Goal: Information Seeking & Learning: Learn about a topic

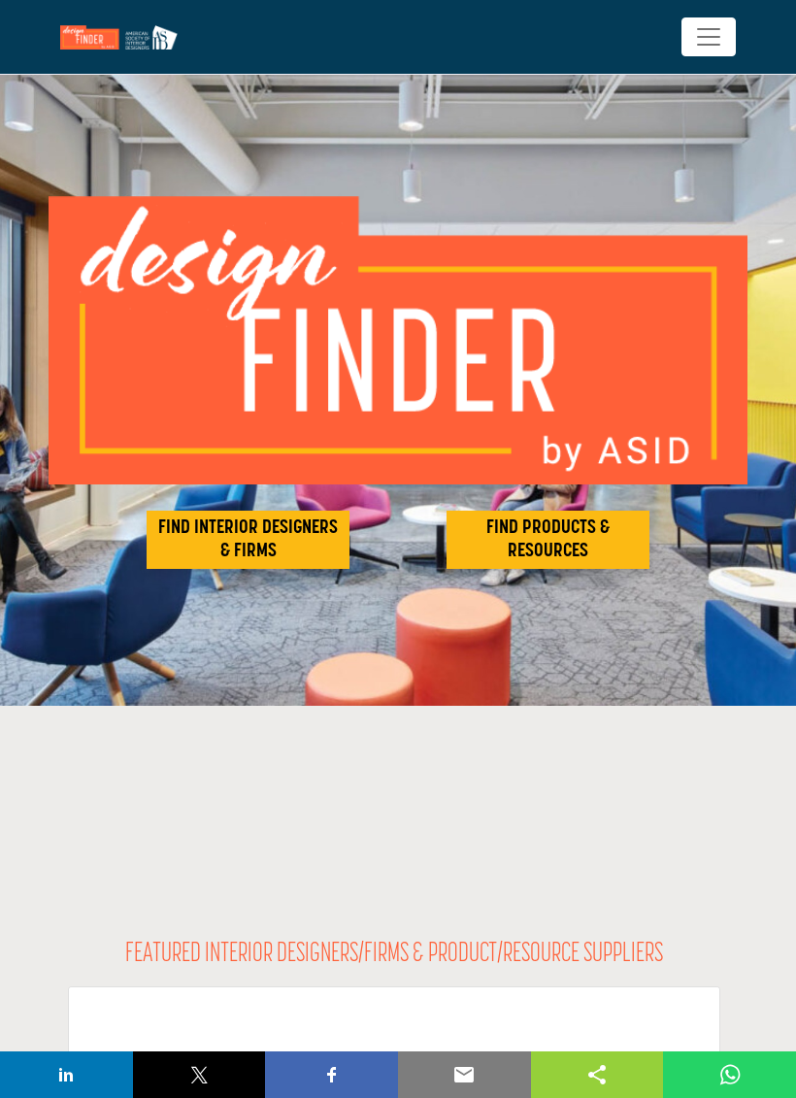
click at [293, 545] on h2 "FIND INTERIOR DESIGNERS & FIRMS" at bounding box center [247, 540] width 191 height 47
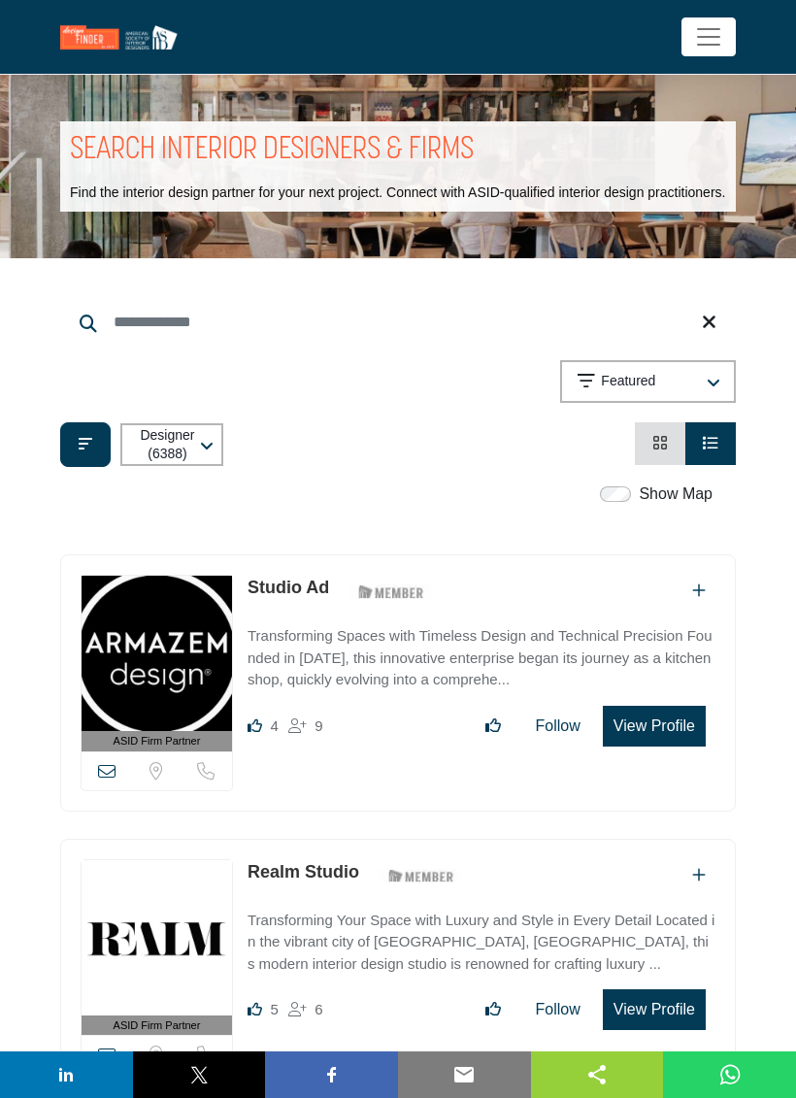
click at [166, 340] on input "Search Keyword" at bounding box center [398, 322] width 676 height 47
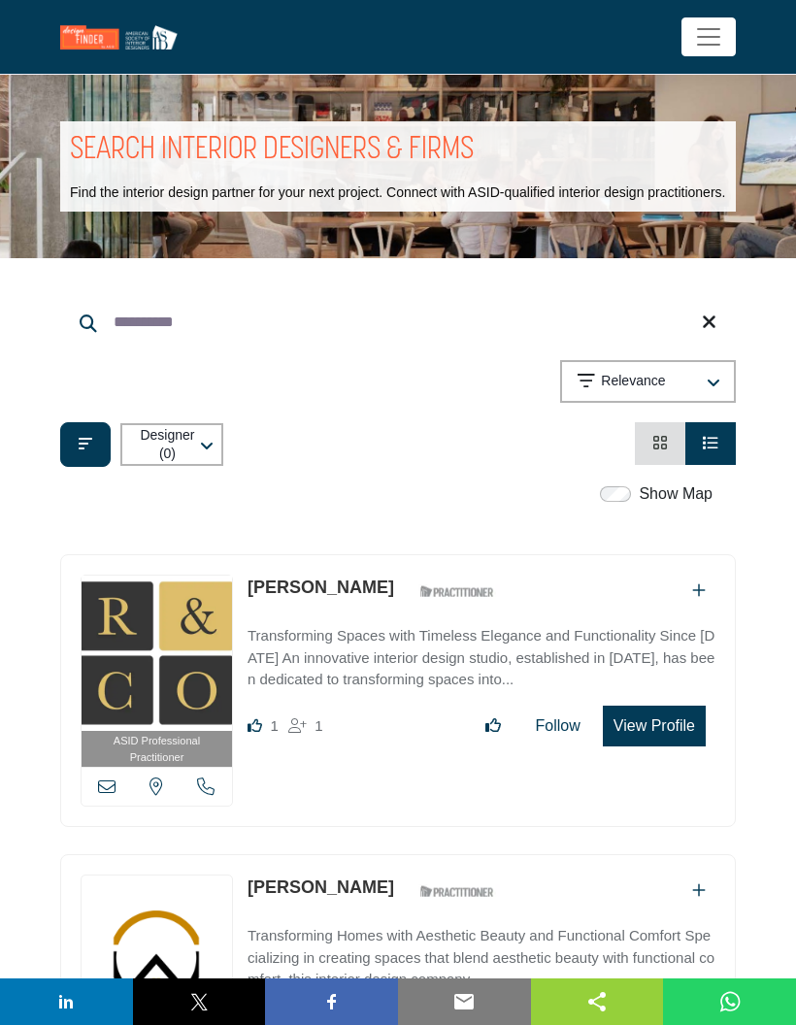
type input "**********"
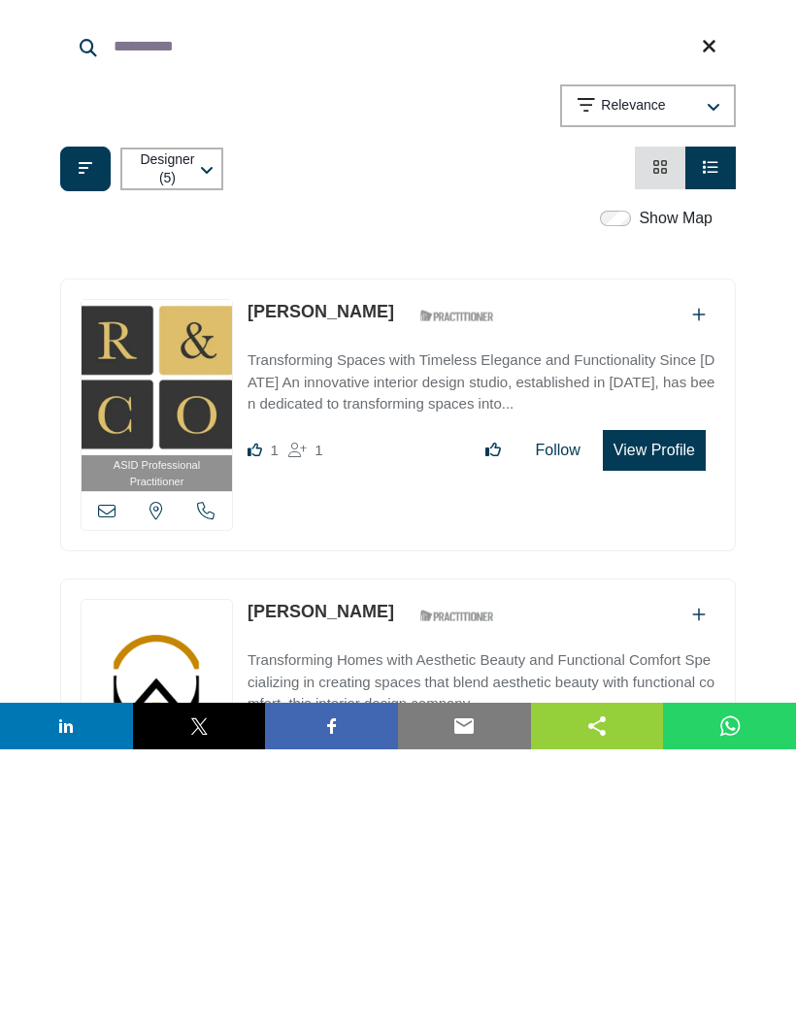
click at [642, 706] on button "View Profile" at bounding box center [654, 726] width 103 height 41
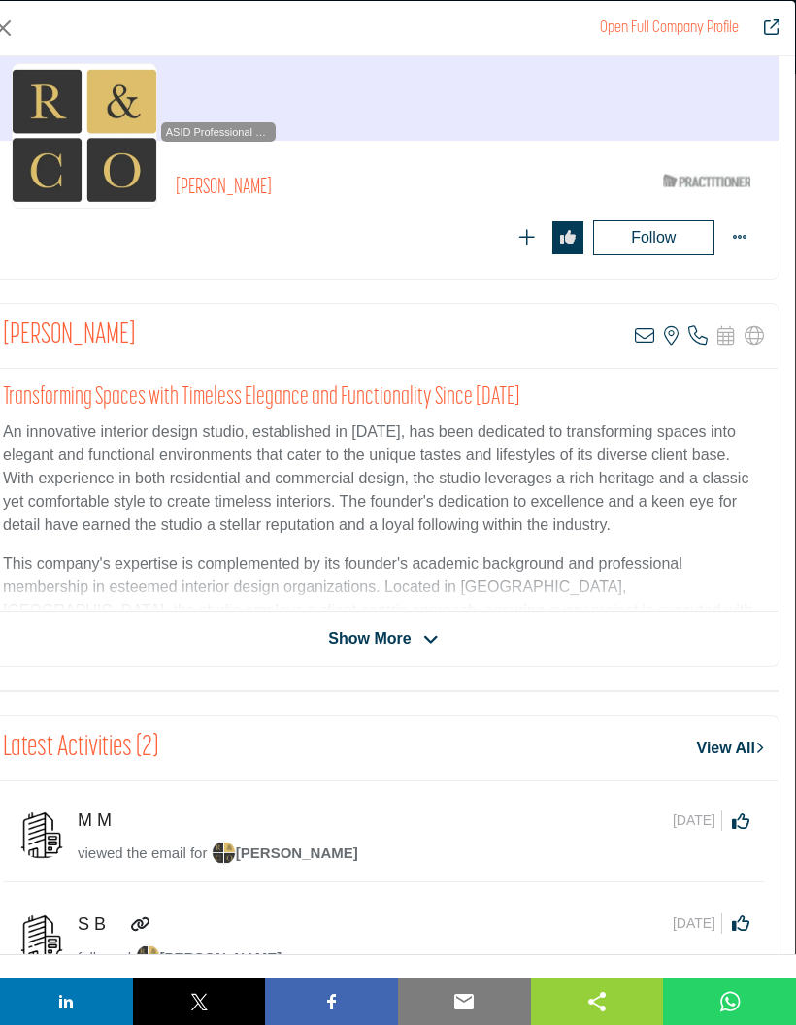
scroll to position [118, 0]
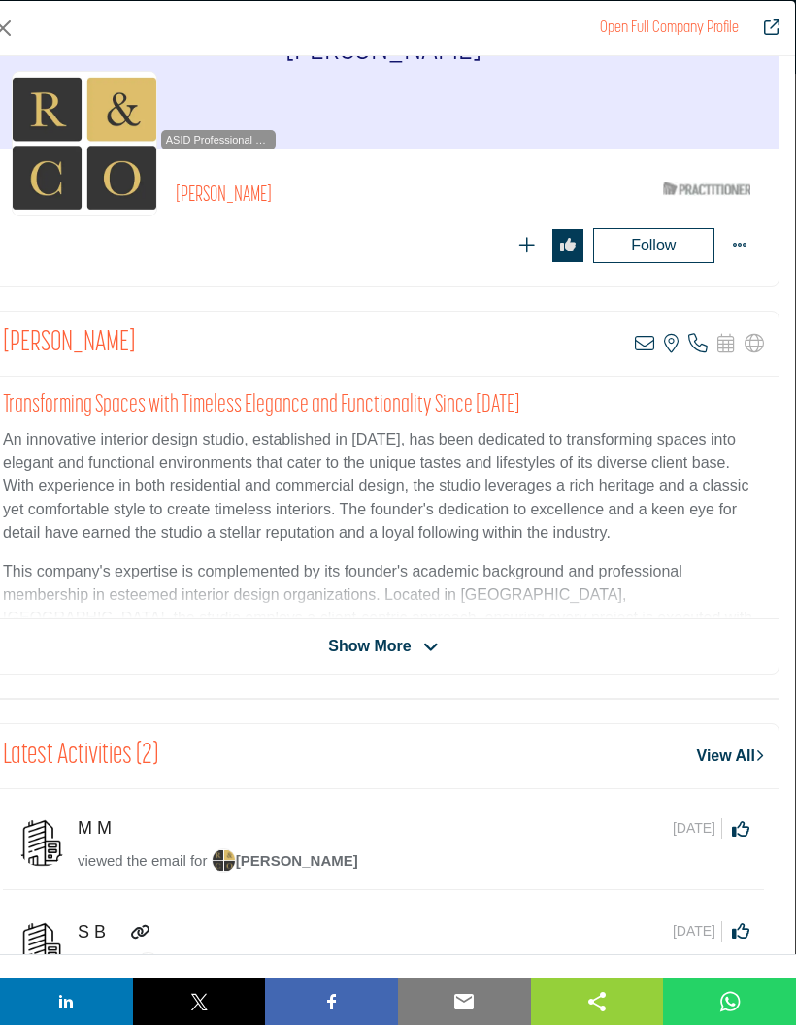
click at [247, 179] on div "ASID Professional Practitioner ASID Professional Practitioners have successfull…" at bounding box center [144, 144] width 264 height 146
click at [123, 763] on h2 "Latest Activities (2)" at bounding box center [80, 756] width 155 height 35
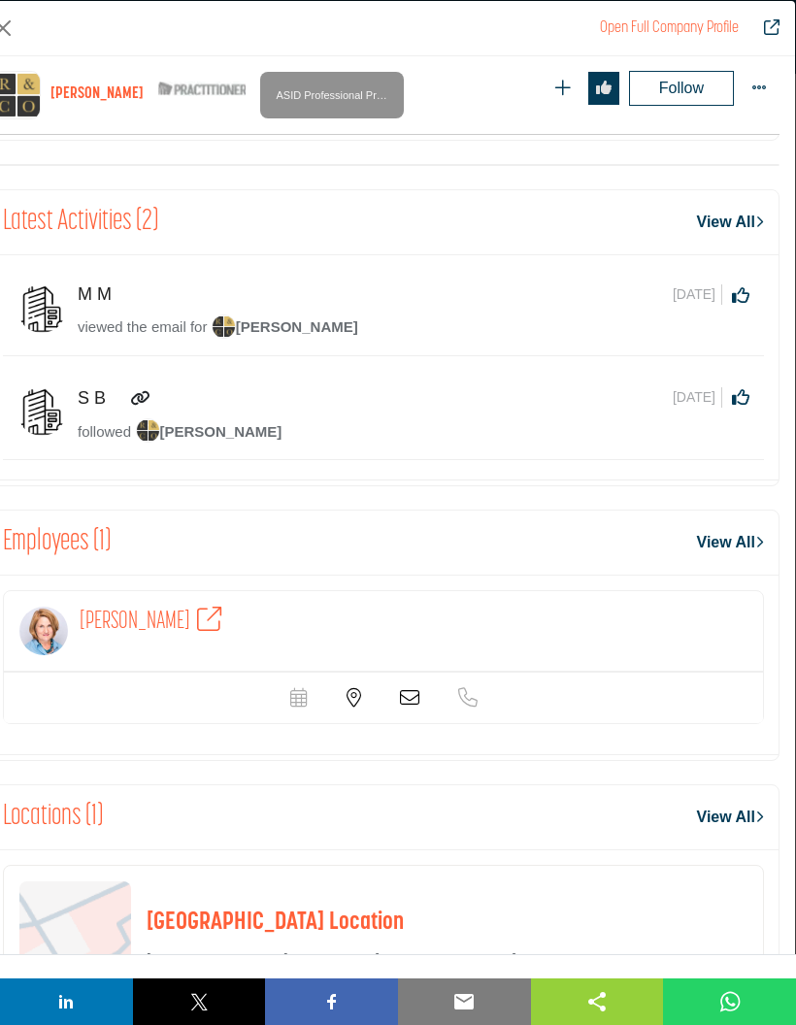
scroll to position [762, 0]
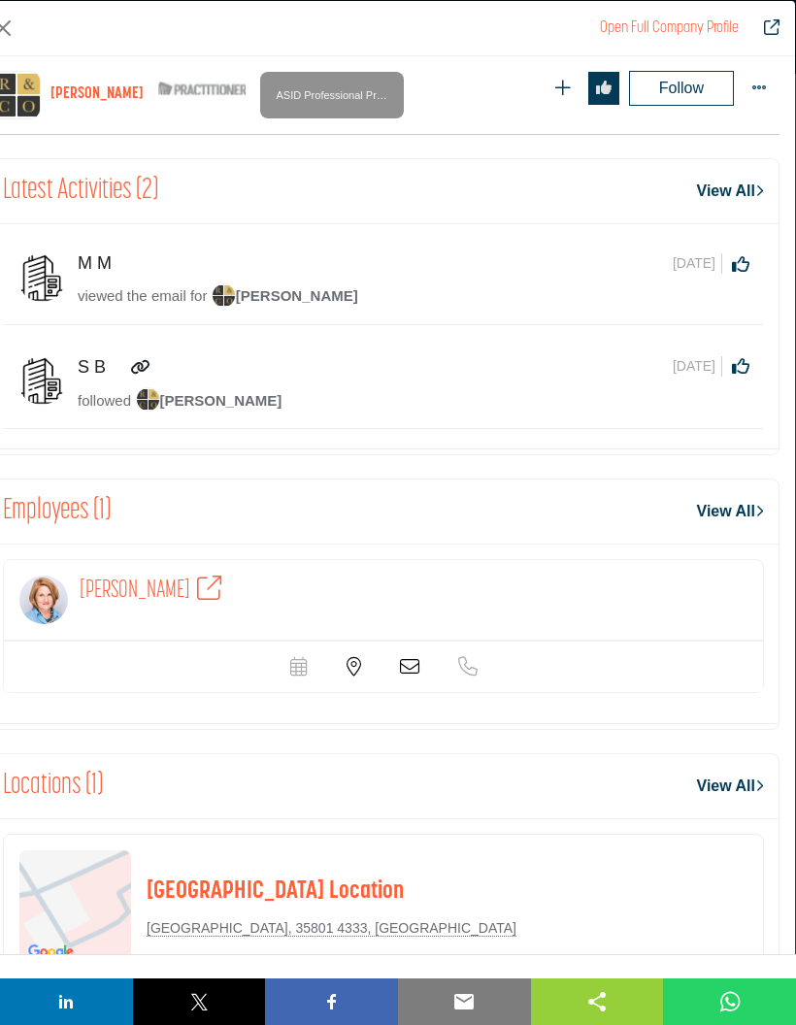
click at [733, 795] on link "View All" at bounding box center [730, 786] width 67 height 23
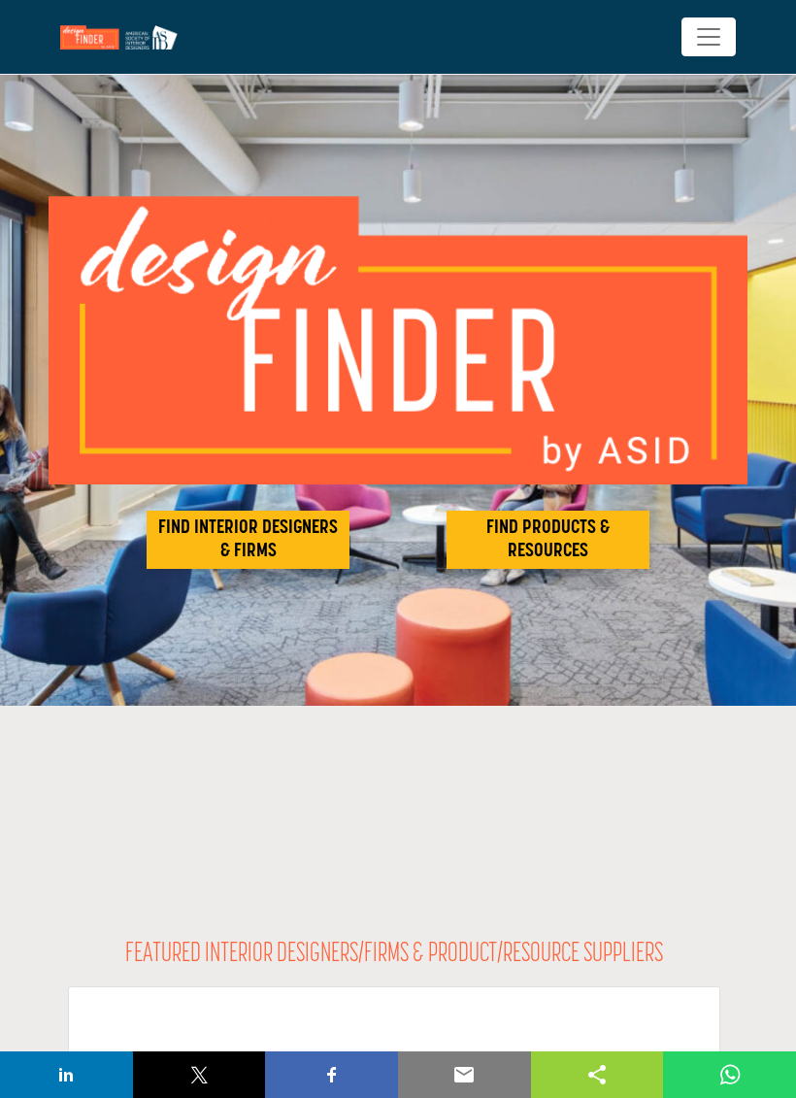
click at [708, 37] on span "Toggle navigation" at bounding box center [708, 36] width 29 height 29
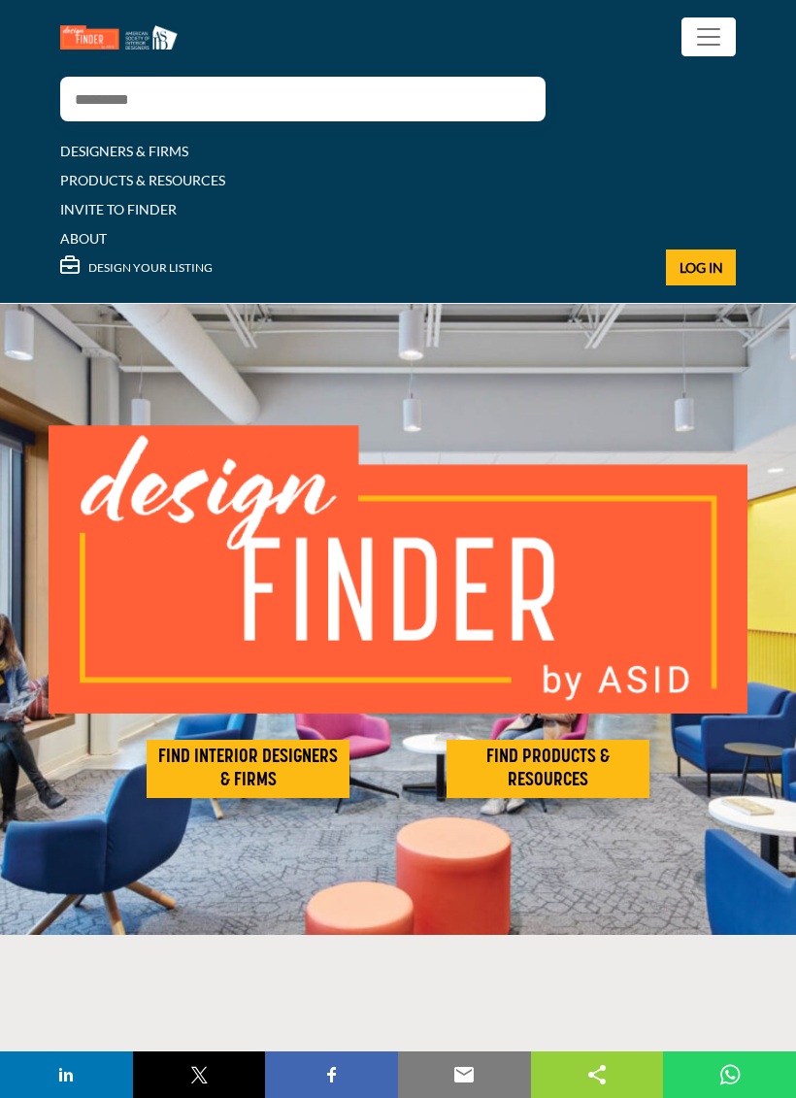
click at [277, 87] on input "Search" at bounding box center [283, 99] width 447 height 45
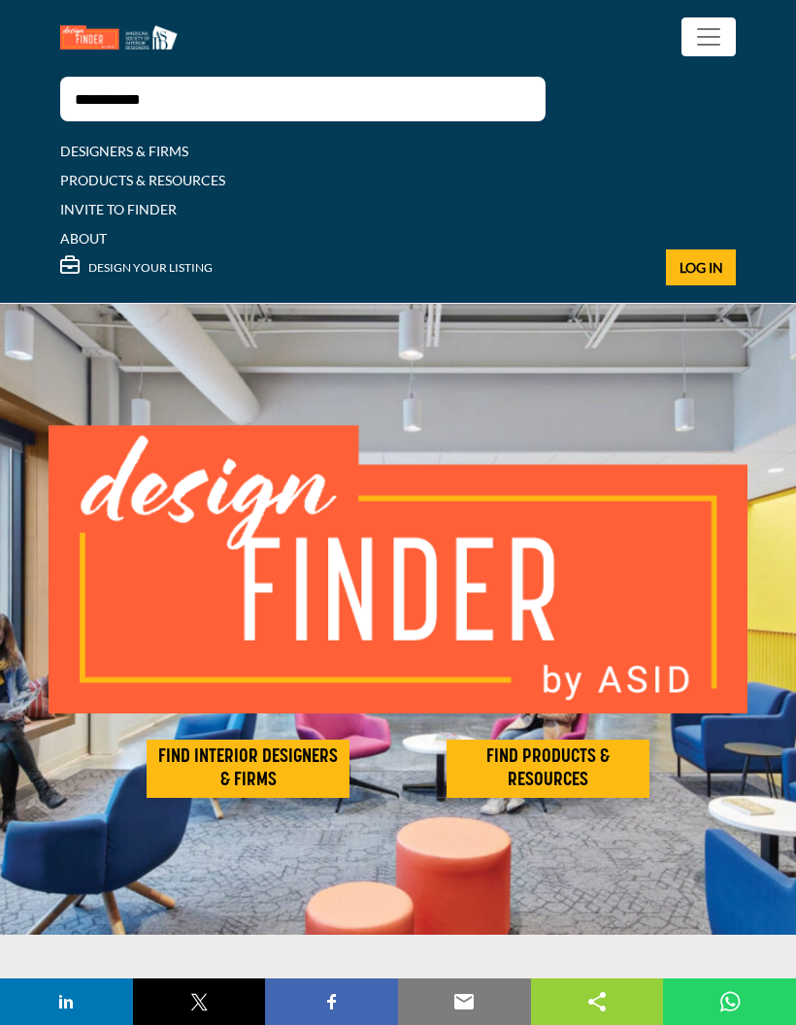
type input "**********"
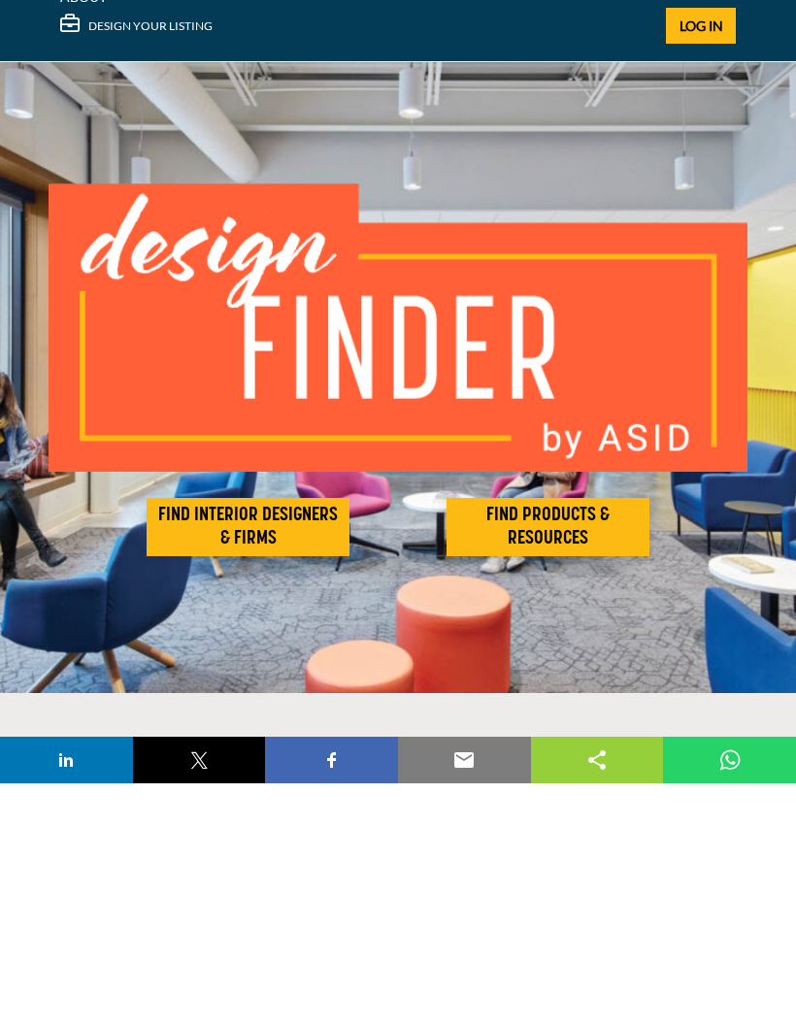
click at [253, 746] on h2 "FIND INTERIOR DESIGNERS & FIRMS" at bounding box center [247, 769] width 191 height 47
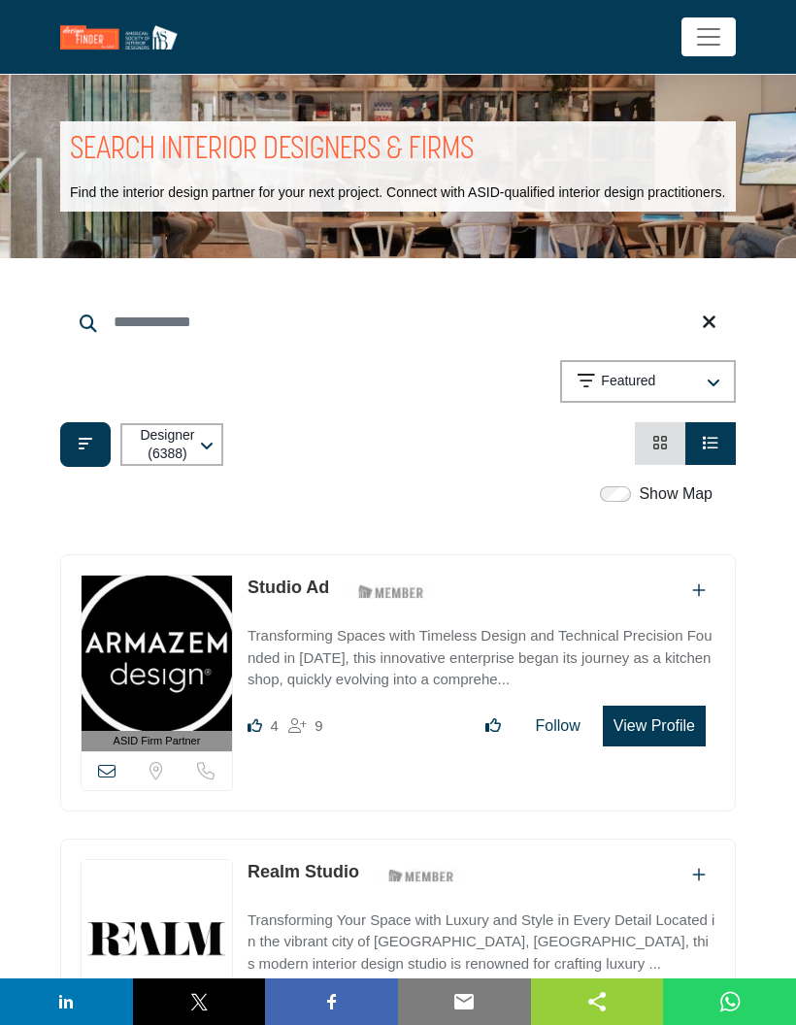
click at [720, 391] on icon "button" at bounding box center [714, 384] width 14 height 16
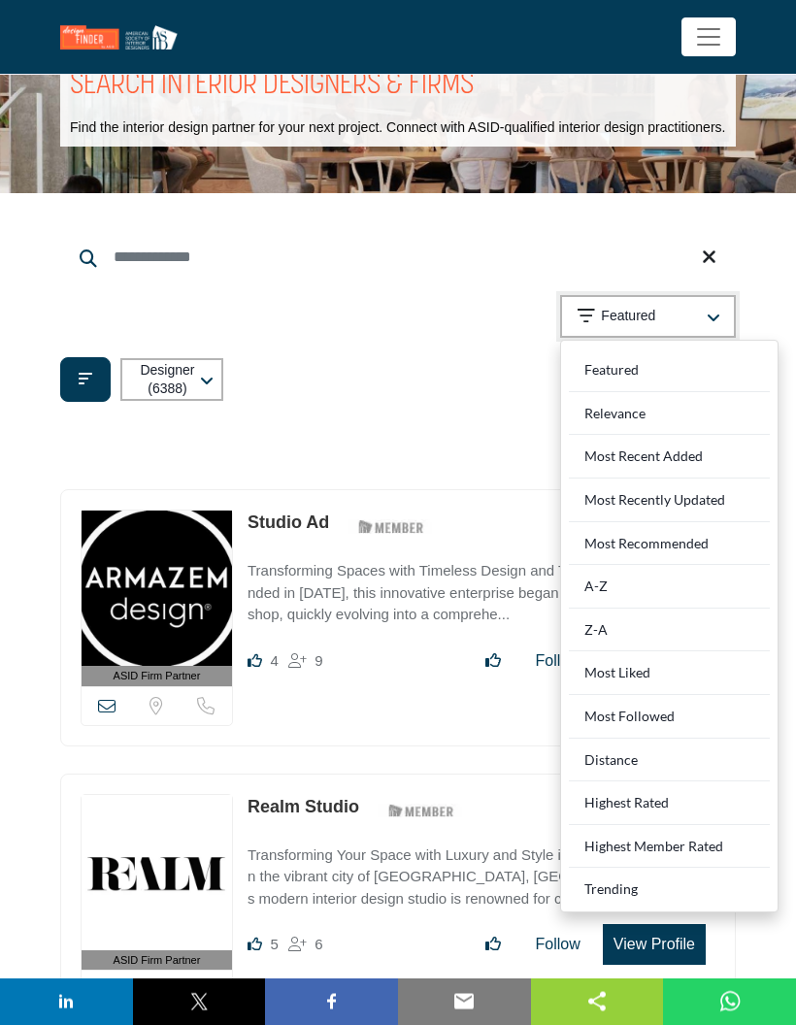
scroll to position [70, 0]
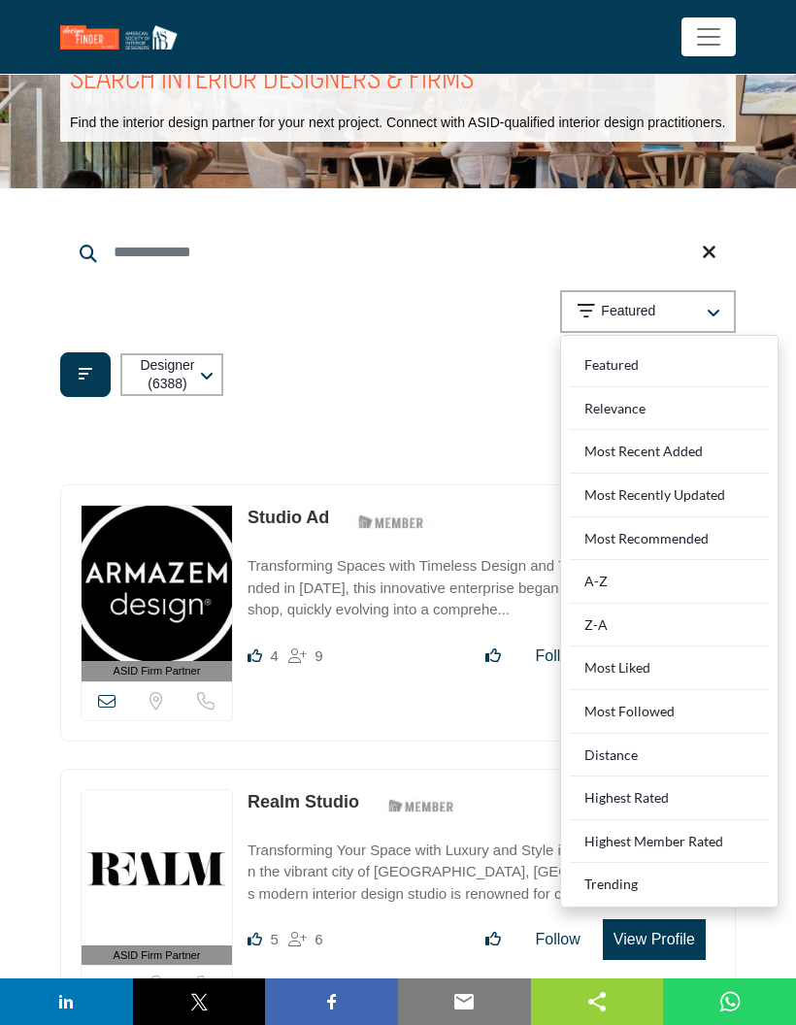
click at [651, 764] on div "Distance" at bounding box center [669, 756] width 201 height 44
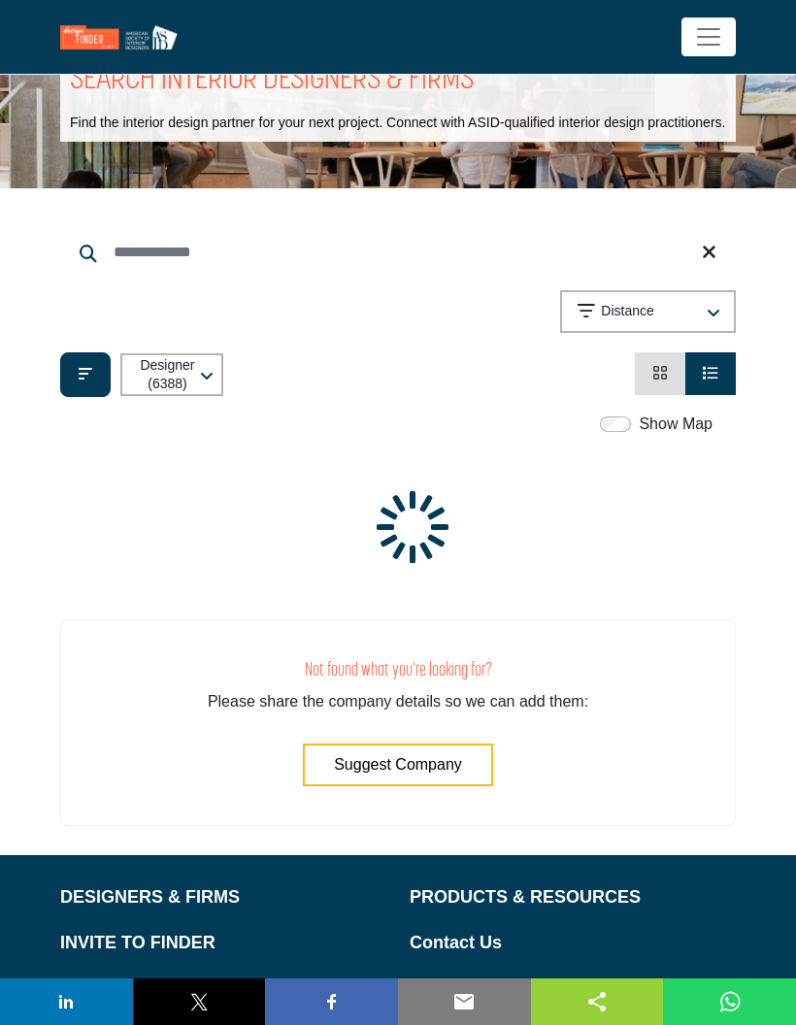
click at [201, 391] on button "Designer (6388)" at bounding box center [171, 374] width 103 height 43
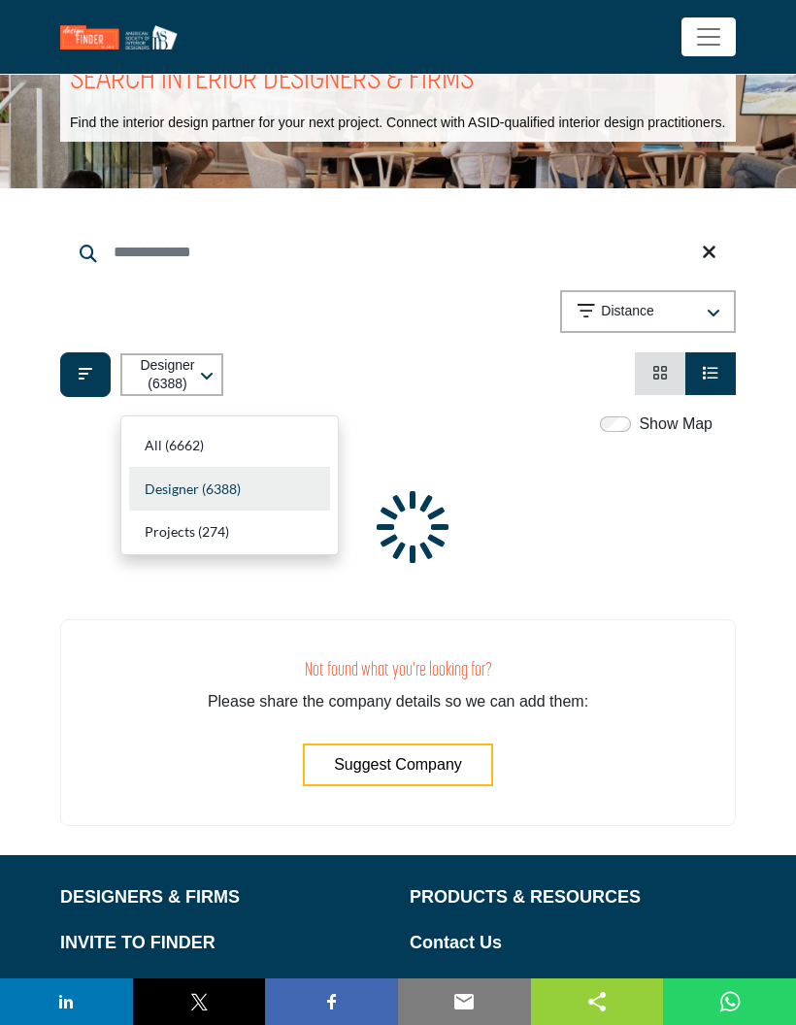
click at [729, 333] on button "Distance" at bounding box center [648, 311] width 176 height 43
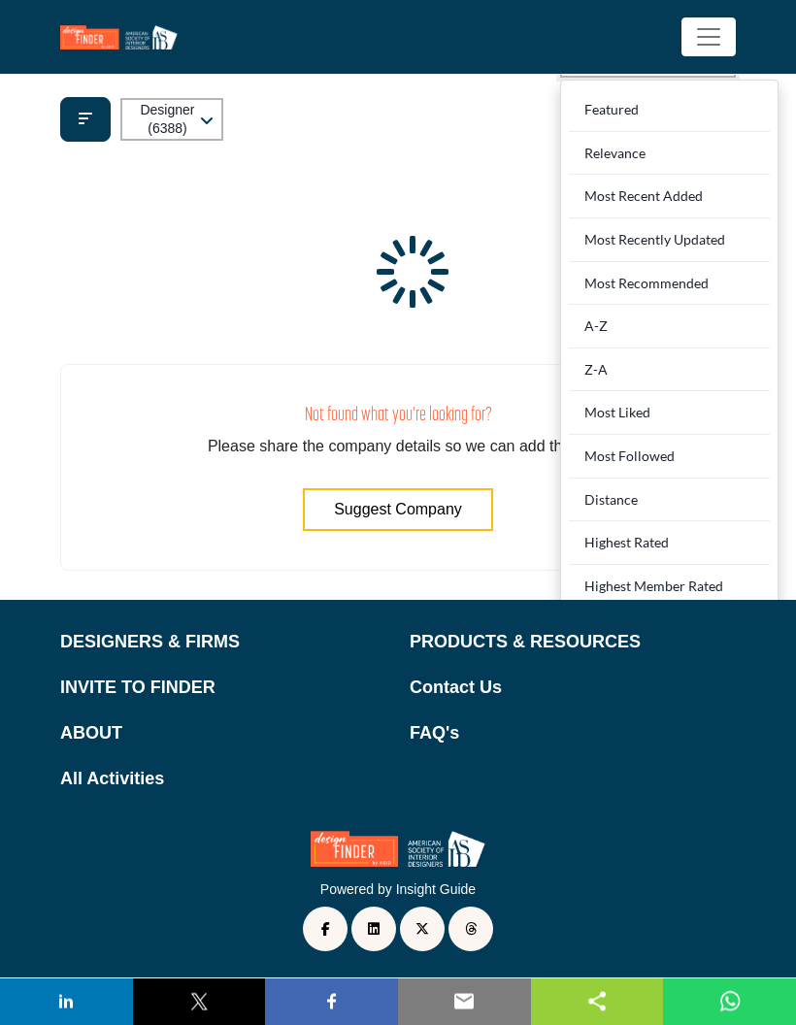
scroll to position [328, 0]
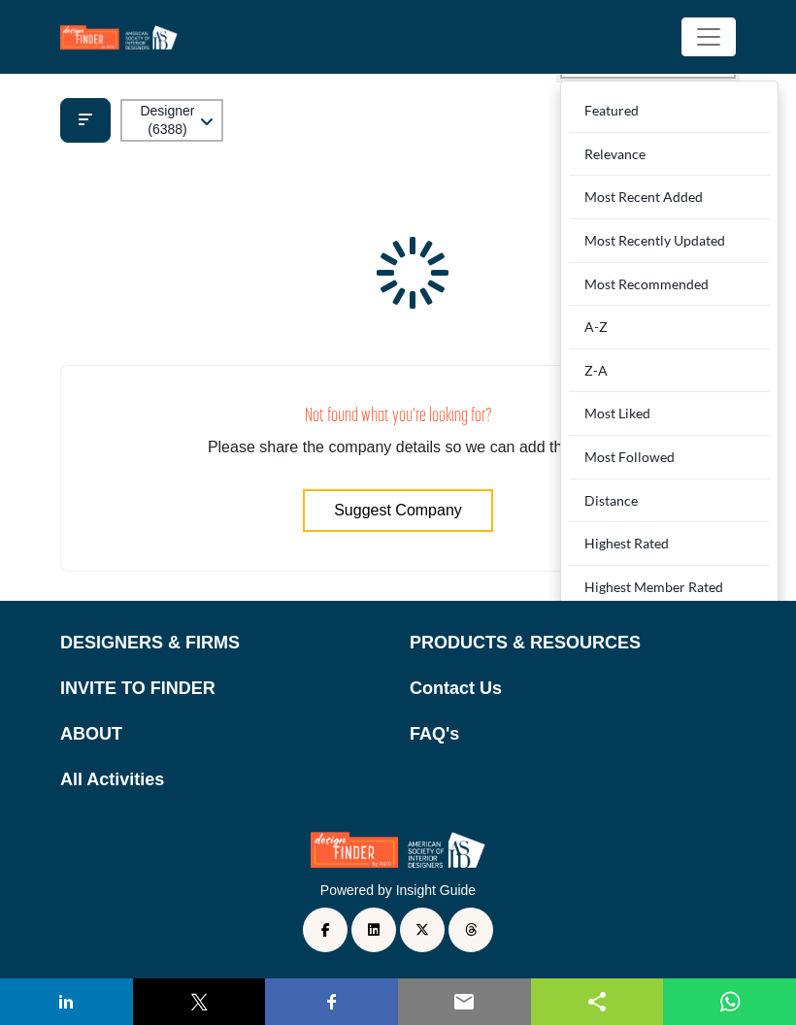
click at [698, 514] on div "Distance" at bounding box center [669, 502] width 201 height 44
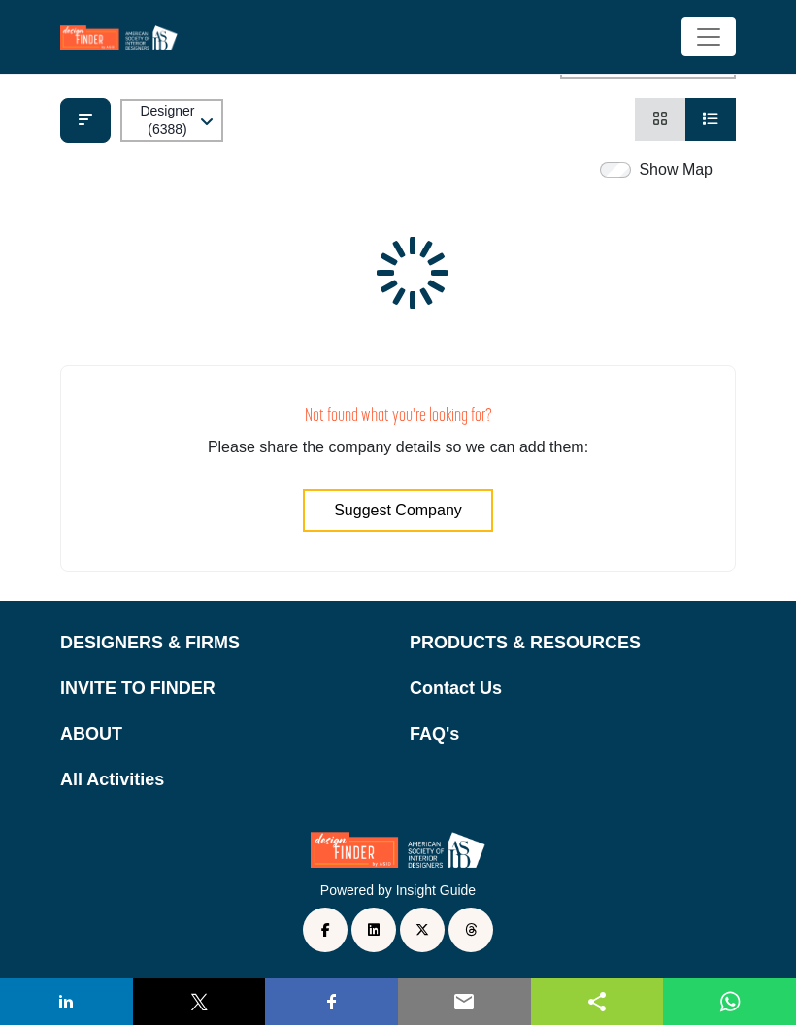
click at [479, 531] on button "Suggest Company" at bounding box center [398, 510] width 190 height 43
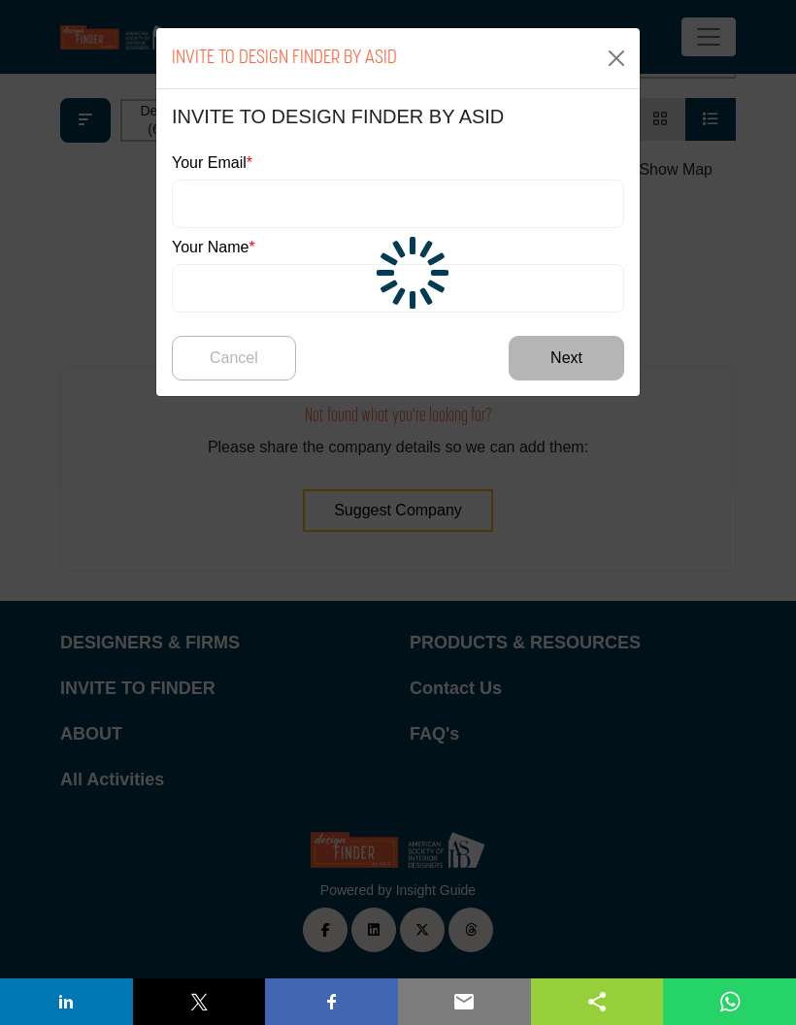
click at [622, 52] on button "Close" at bounding box center [616, 58] width 31 height 31
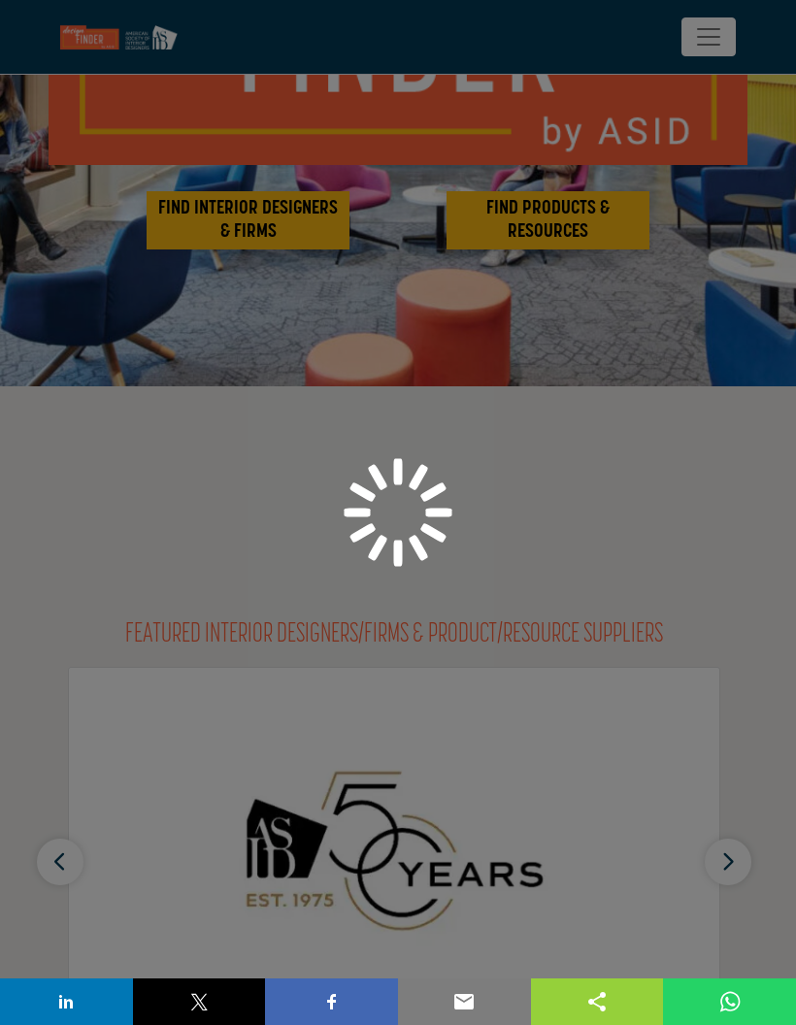
scroll to position [319, 0]
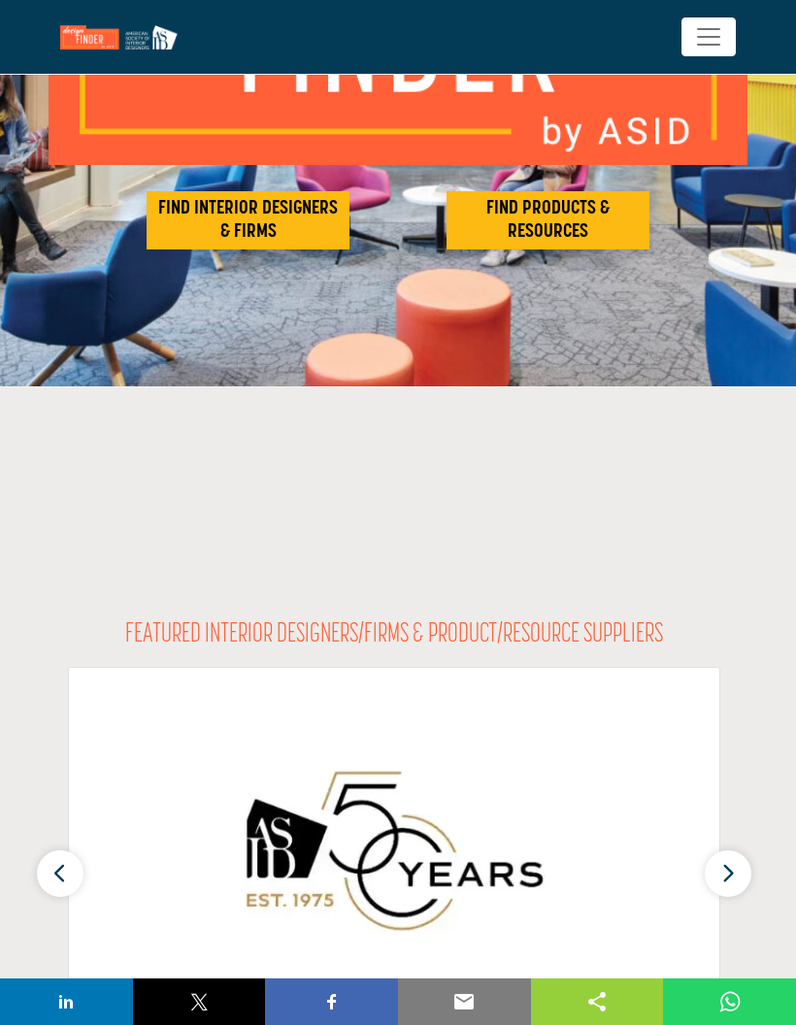
click at [264, 224] on h2 "FIND INTERIOR DESIGNERS & FIRMS" at bounding box center [247, 220] width 191 height 47
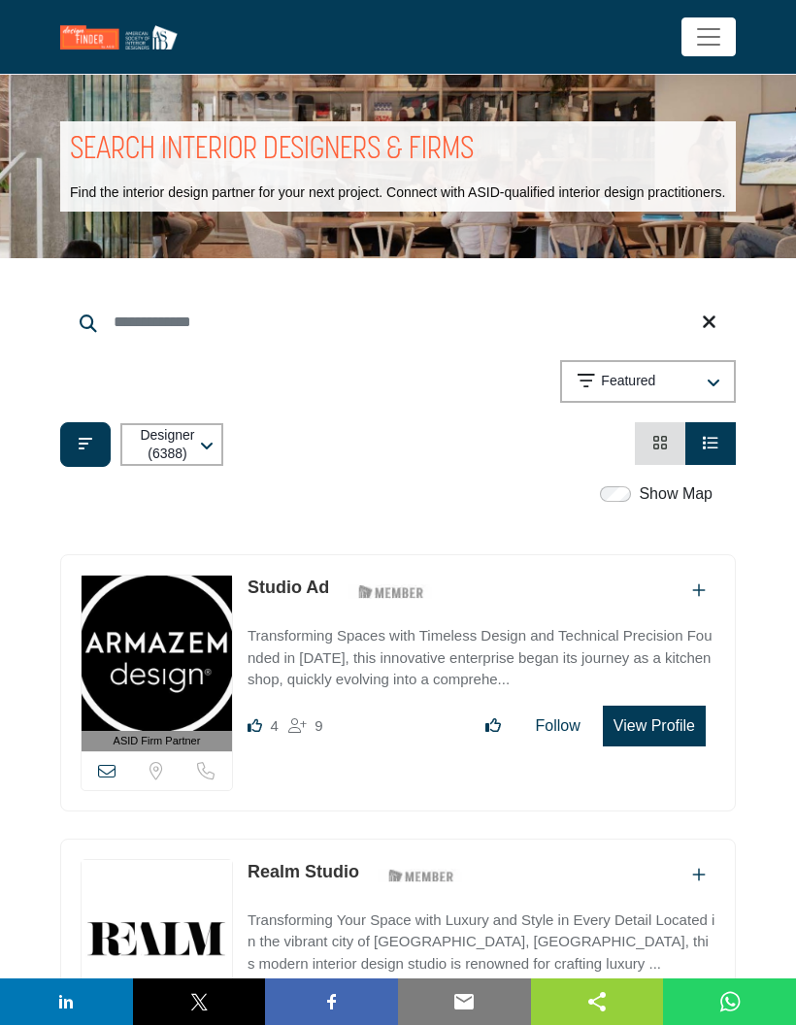
click at [201, 341] on input "Search Keyword" at bounding box center [398, 322] width 676 height 47
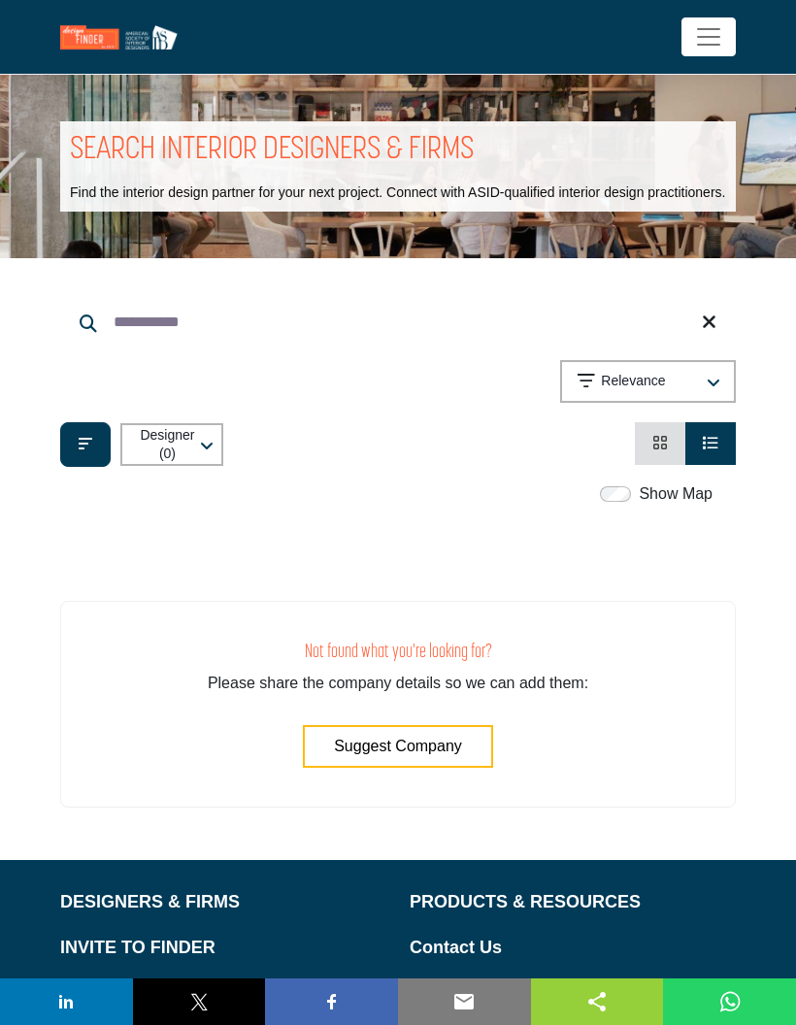
type input "**********"
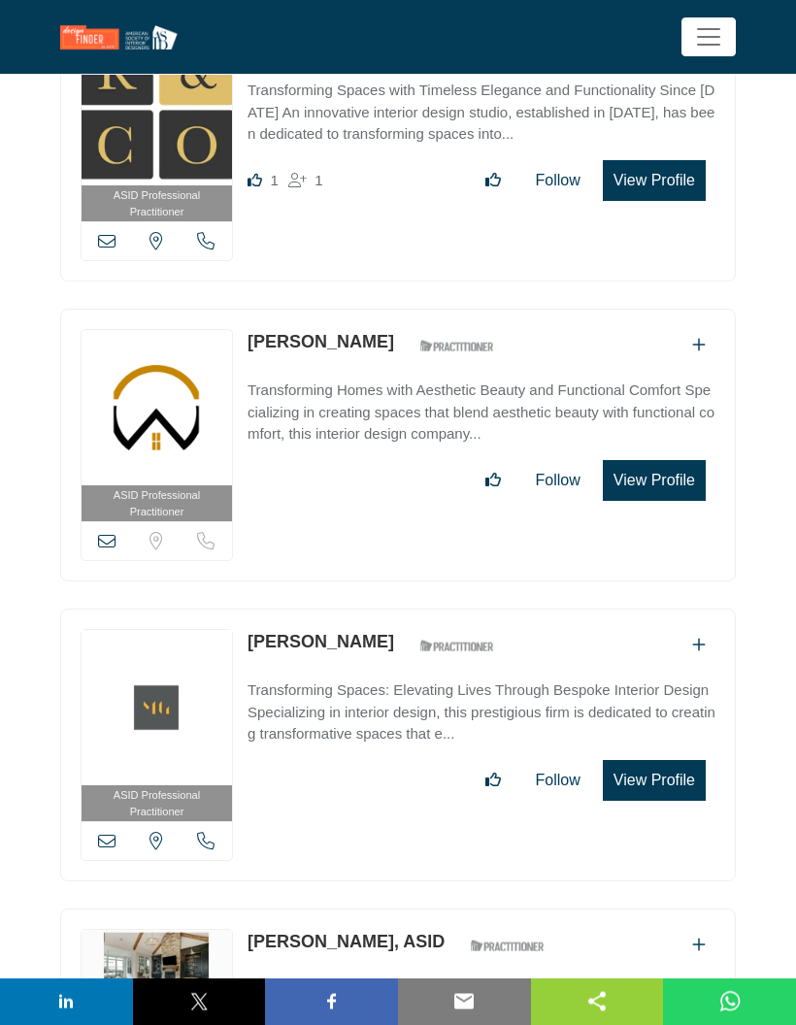
scroll to position [546, 0]
click at [663, 501] on button "View Profile" at bounding box center [654, 480] width 103 height 41
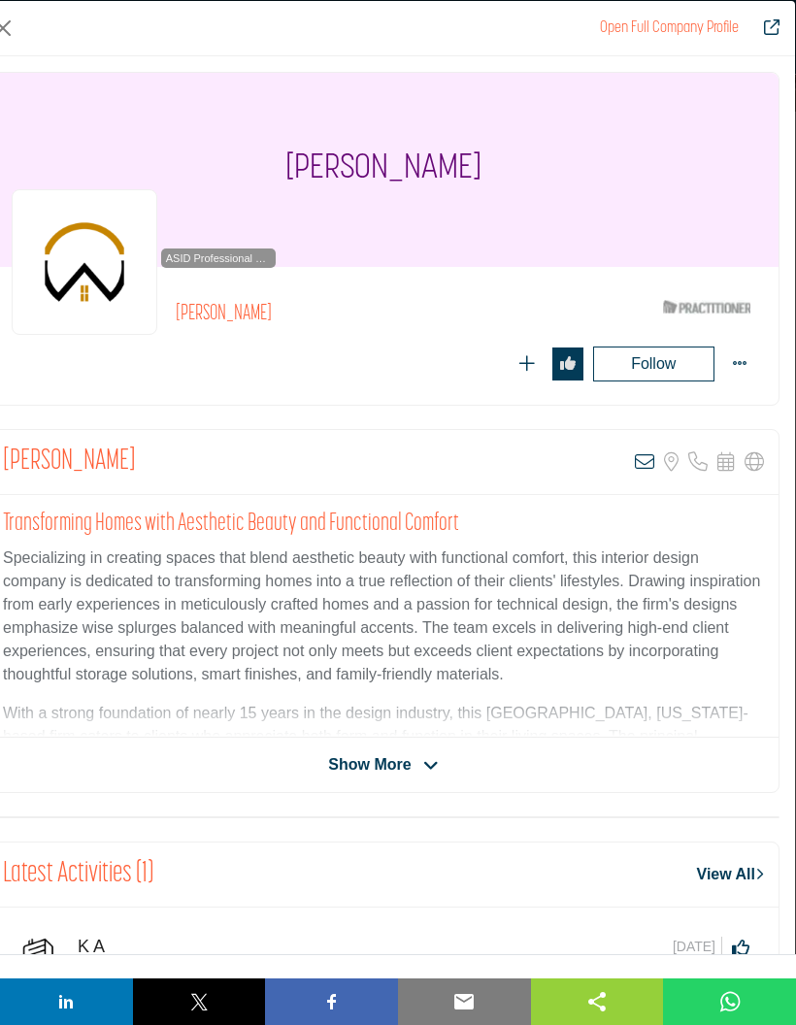
scroll to position [146, 0]
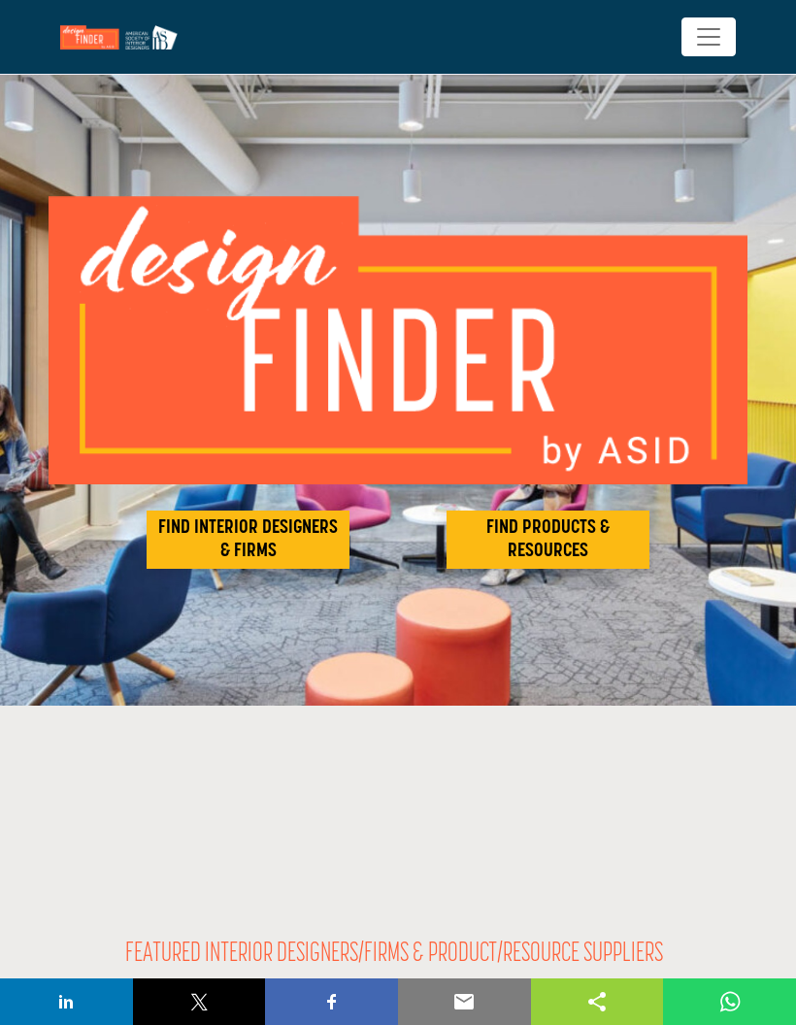
click at [287, 517] on h2 "FIND INTERIOR DESIGNERS & FIRMS" at bounding box center [247, 540] width 191 height 47
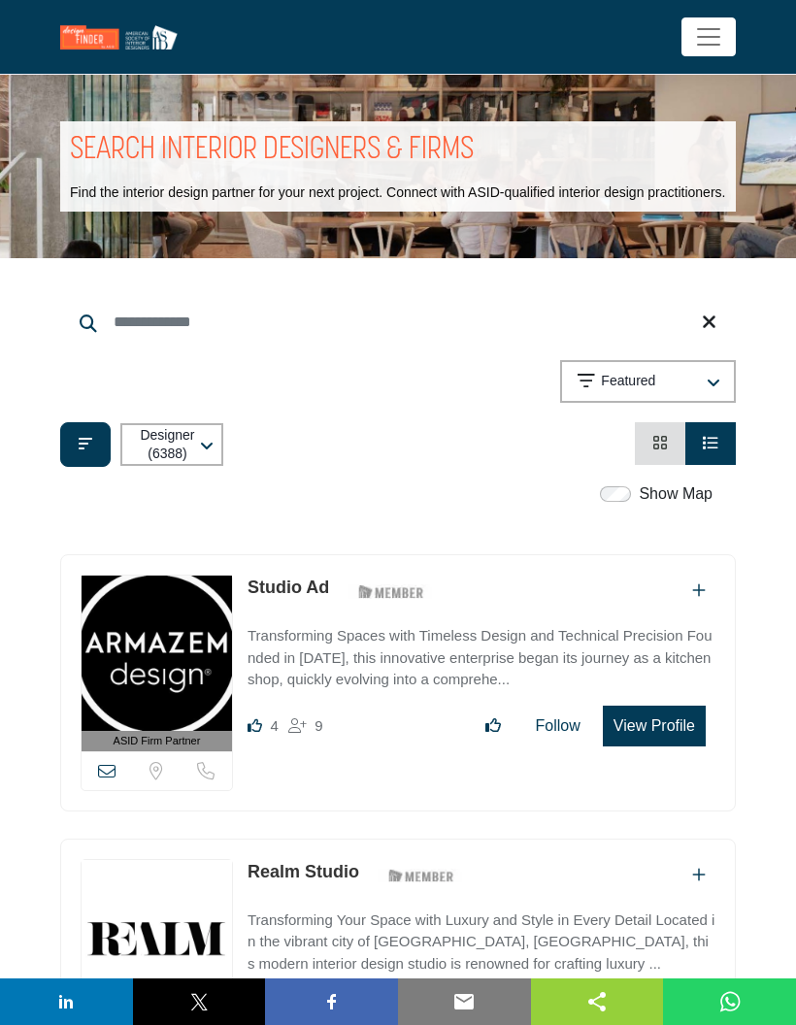
click at [203, 324] on input "Search Keyword" at bounding box center [398, 322] width 676 height 47
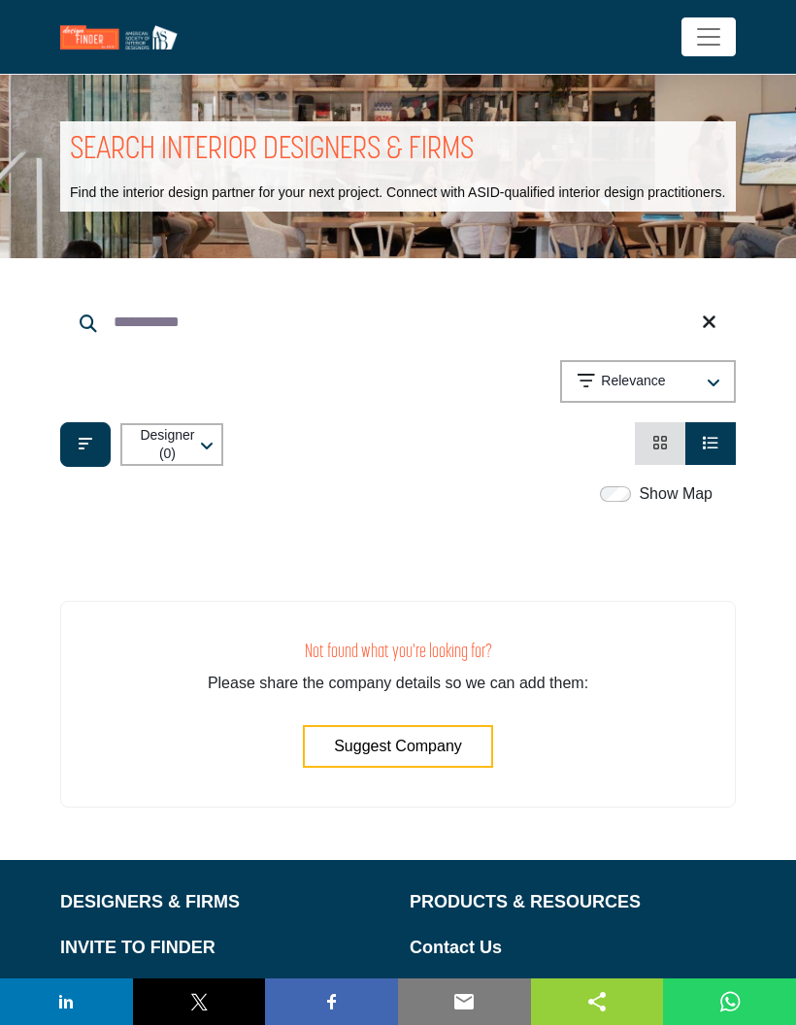
type input "**********"
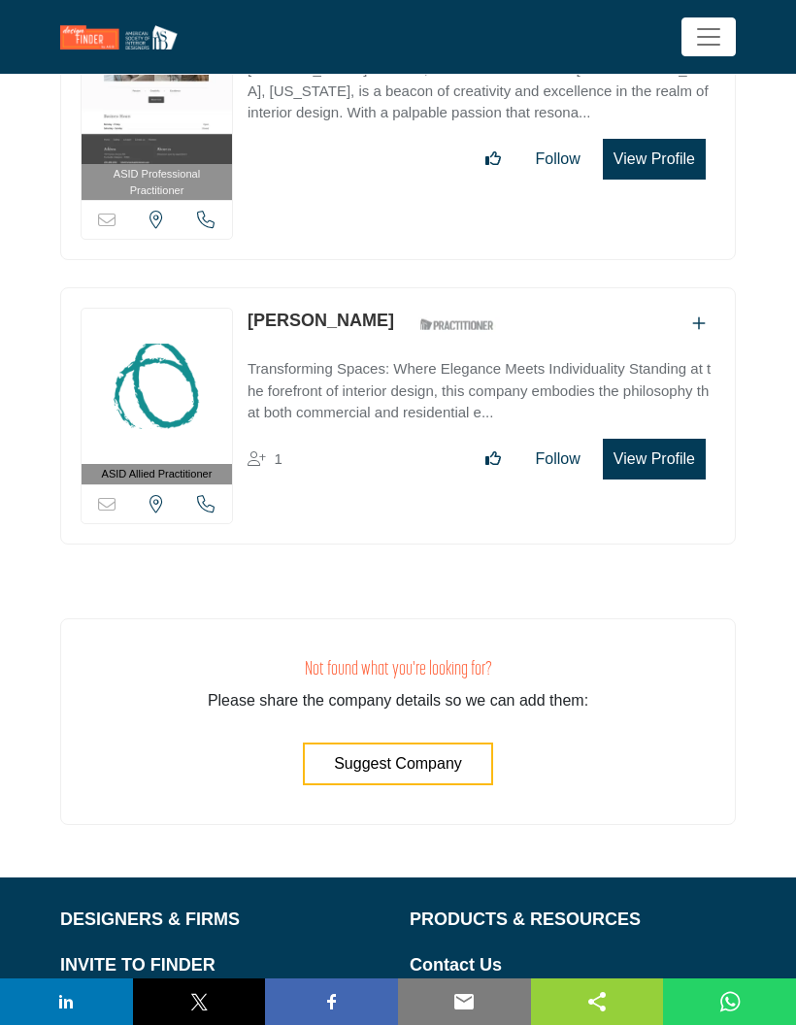
scroll to position [1454, 0]
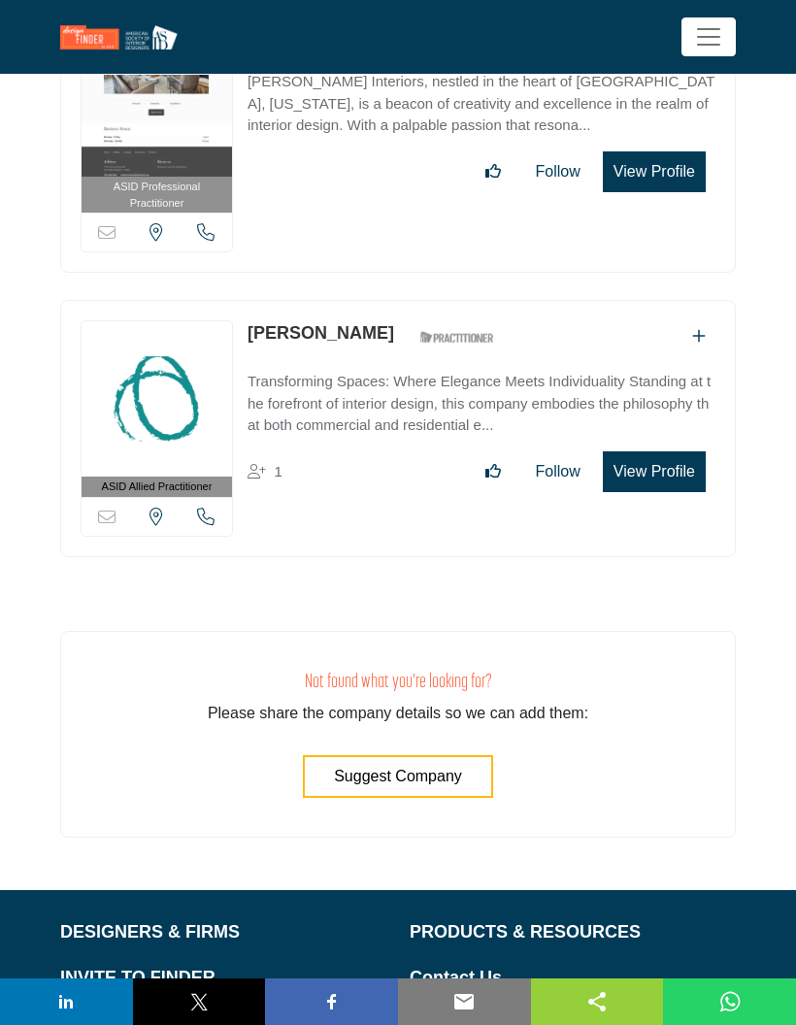
click at [661, 477] on button "View Profile" at bounding box center [654, 471] width 103 height 41
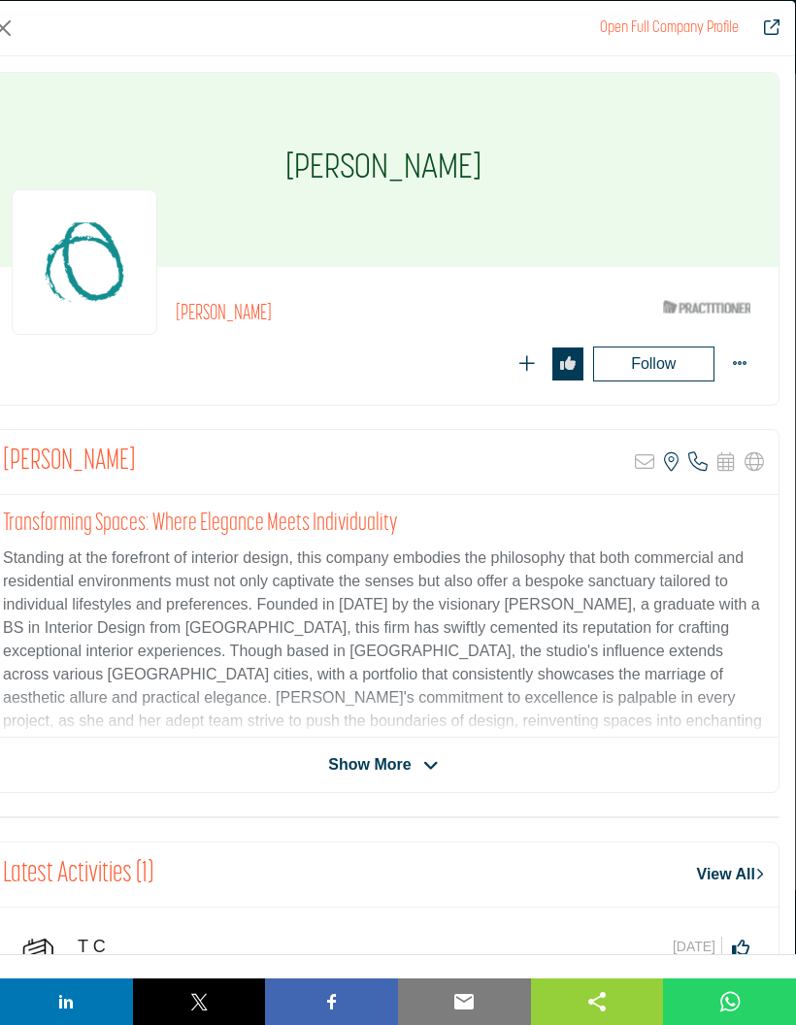
click at [400, 772] on span "Show More" at bounding box center [369, 764] width 83 height 23
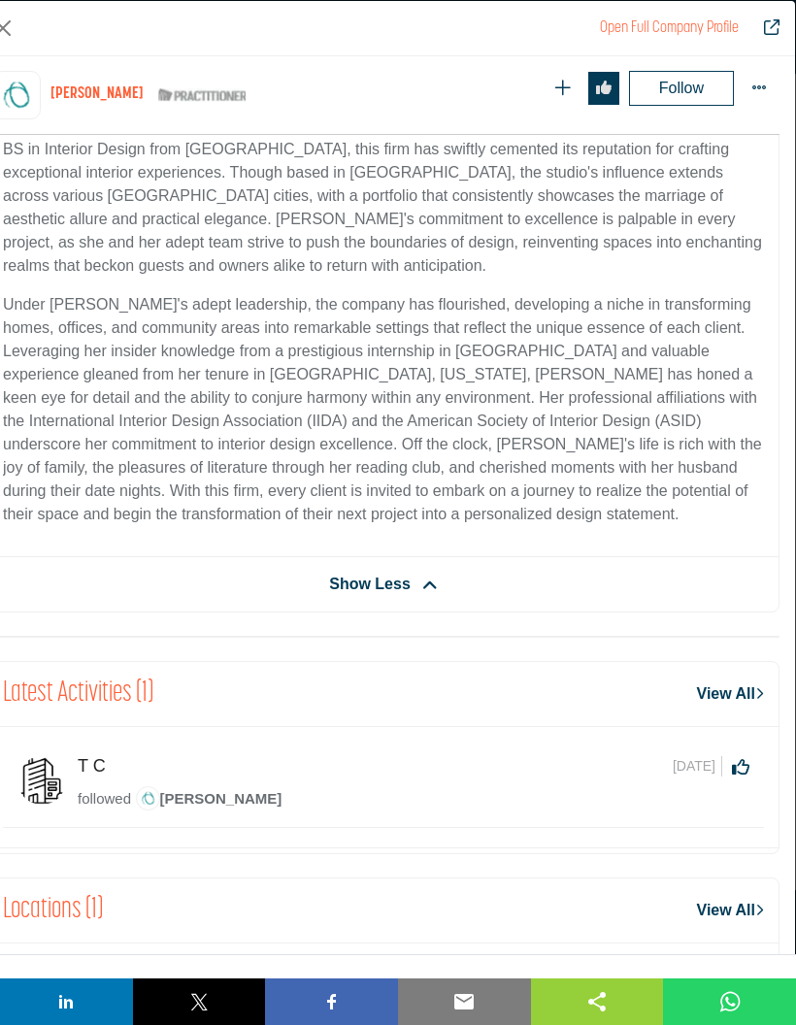
scroll to position [557, 0]
click at [112, 693] on h2 "Latest Activities (1)" at bounding box center [78, 694] width 150 height 35
click at [63, 778] on img "Company Data Modal" at bounding box center [41, 780] width 49 height 49
click at [199, 808] on link "Carolyn Kimbro" at bounding box center [209, 800] width 147 height 24
click at [713, 686] on link "View All" at bounding box center [730, 694] width 67 height 23
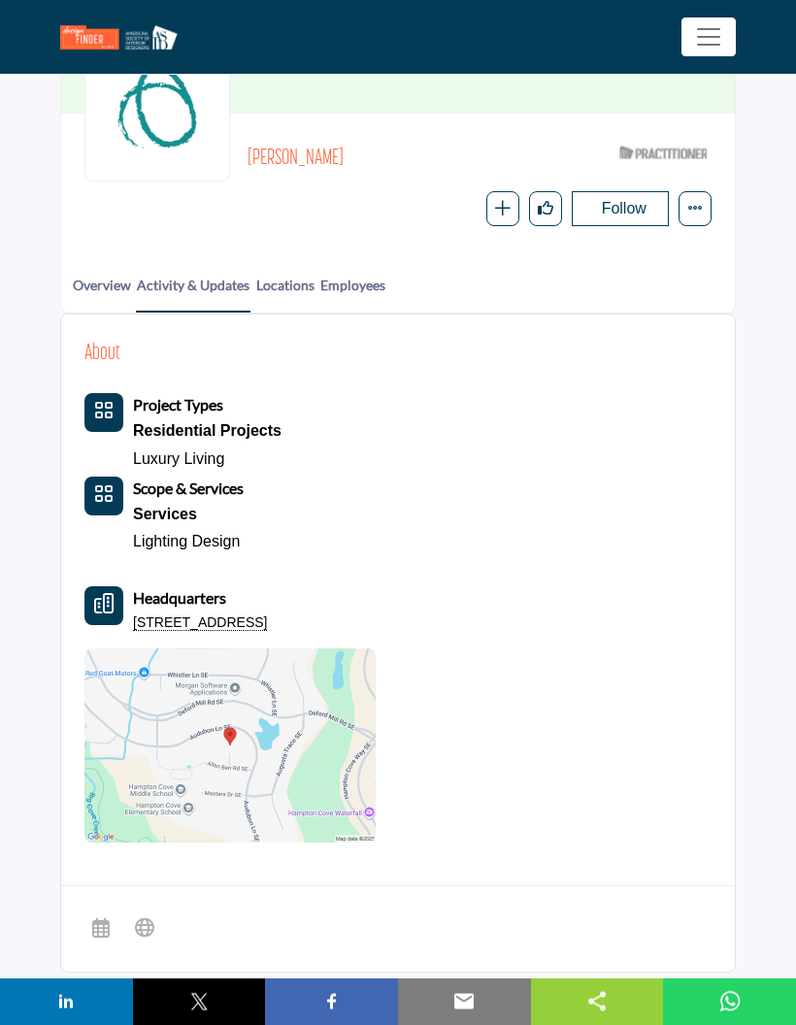
scroll to position [210, 0]
click at [99, 418] on icon "Category Icon" at bounding box center [103, 411] width 19 height 19
click at [203, 428] on div "Residential Projects" at bounding box center [207, 431] width 149 height 27
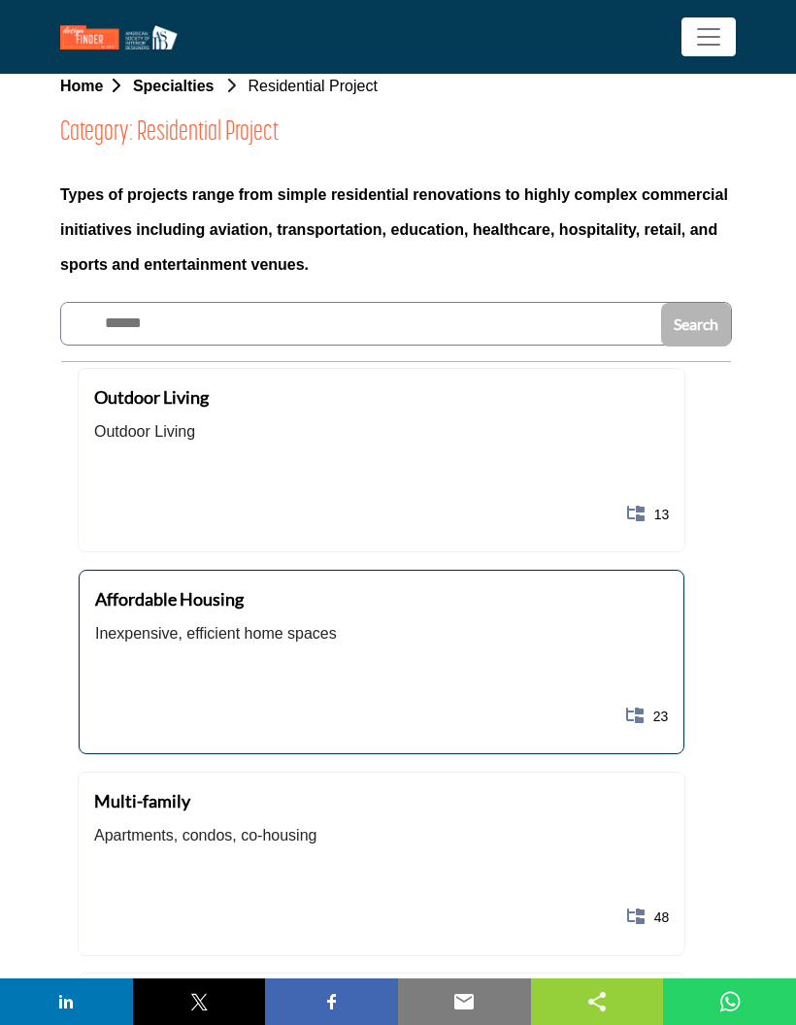
click at [204, 606] on b "Affordable Housing" at bounding box center [169, 598] width 149 height 21
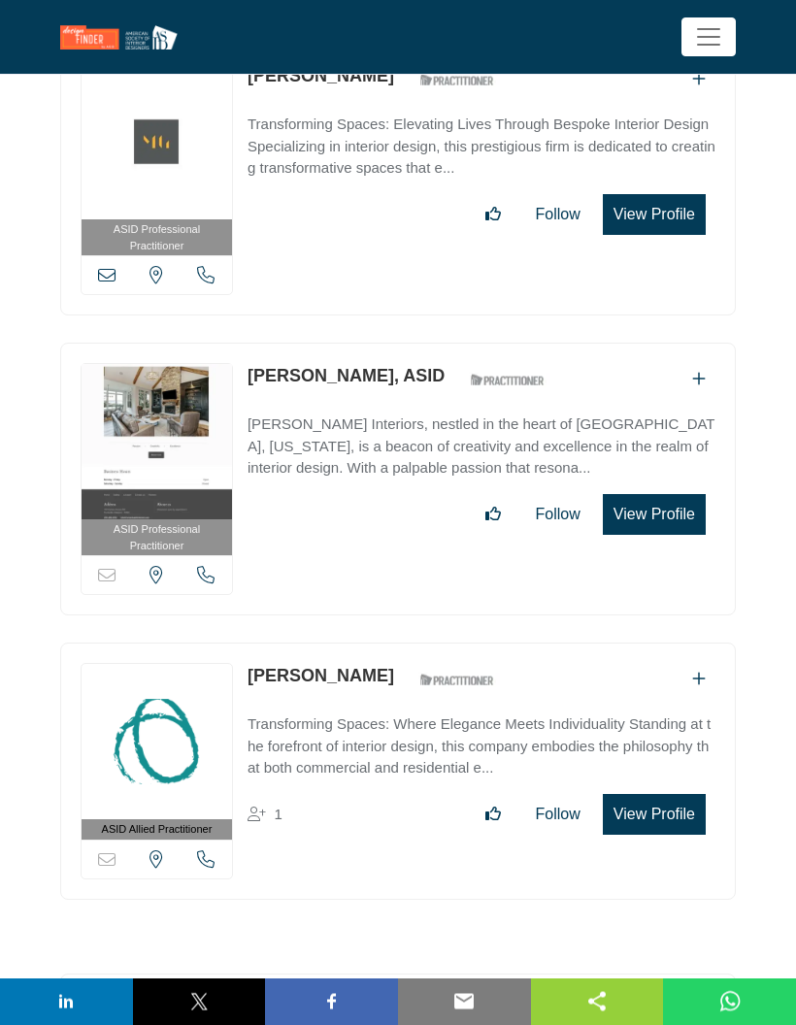
scroll to position [1113, 0]
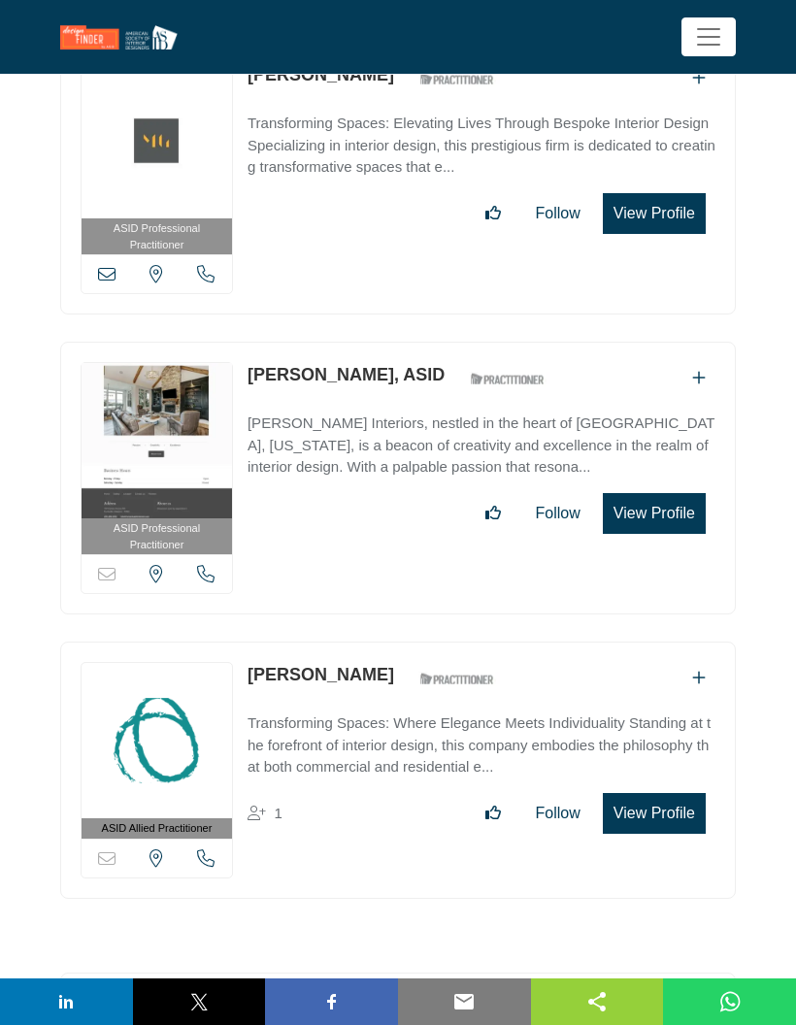
click at [459, 469] on p "Richard Cable Interiors, nestled in the heart of Huntsville, Alabama, is a beac…" at bounding box center [482, 446] width 468 height 66
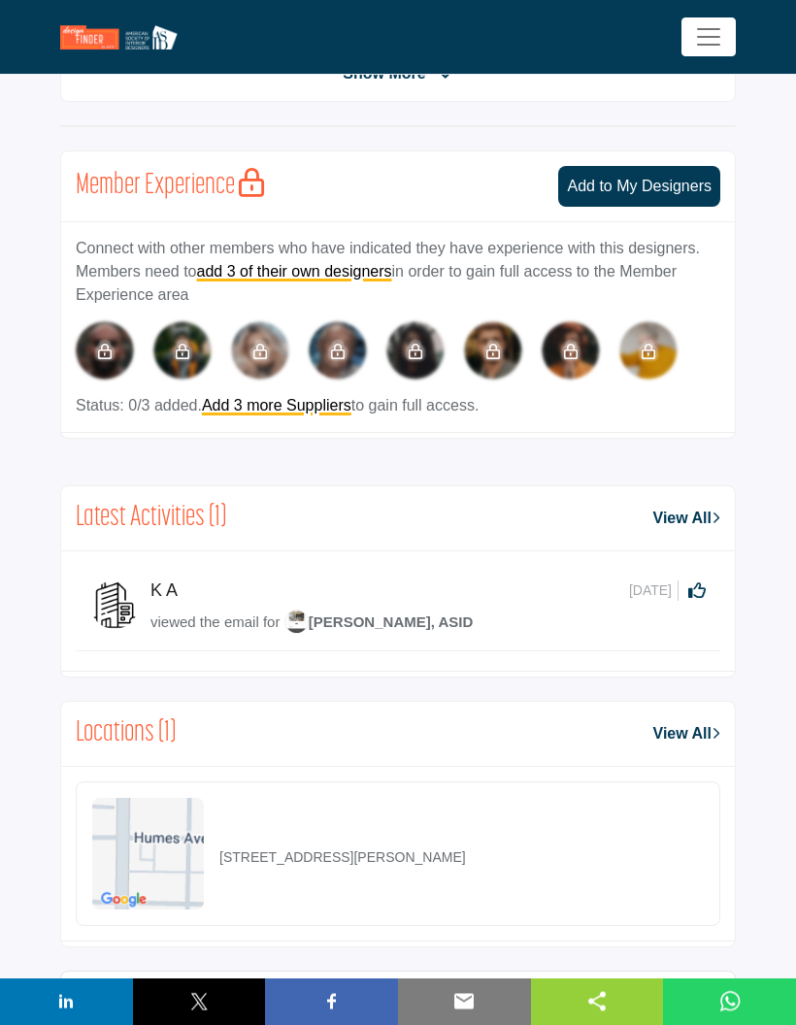
scroll to position [819, 0]
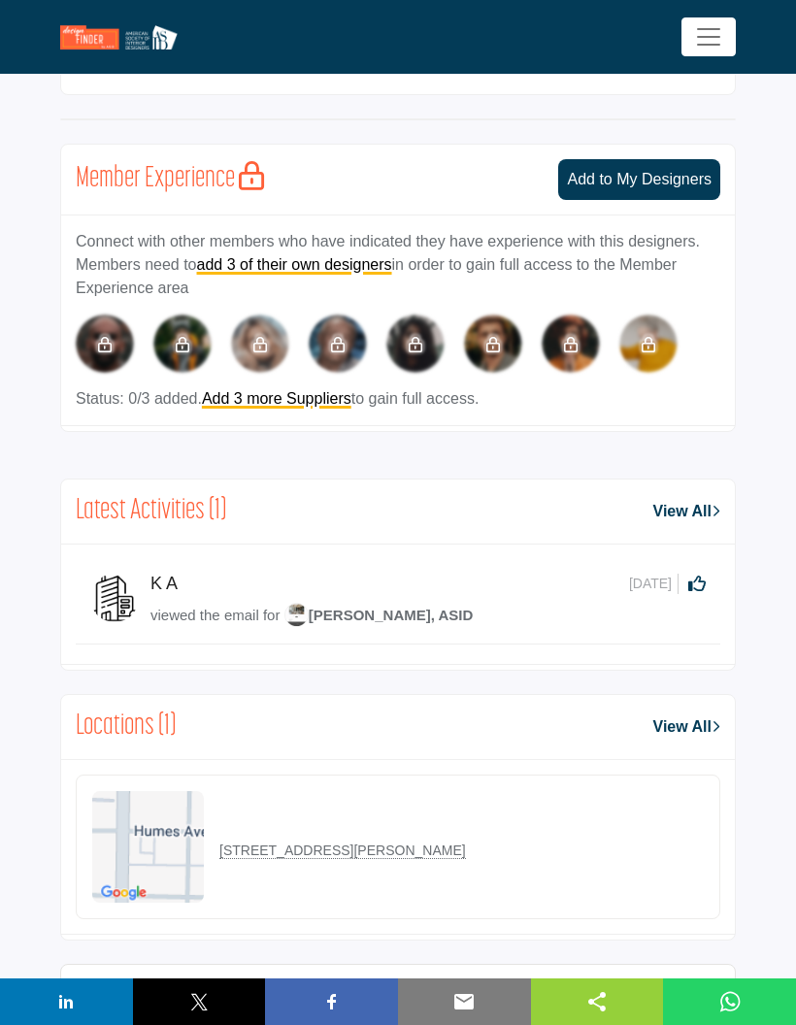
click at [207, 521] on h2 "Latest Activities (1)" at bounding box center [151, 511] width 150 height 35
click at [689, 508] on link "View All" at bounding box center [686, 511] width 67 height 23
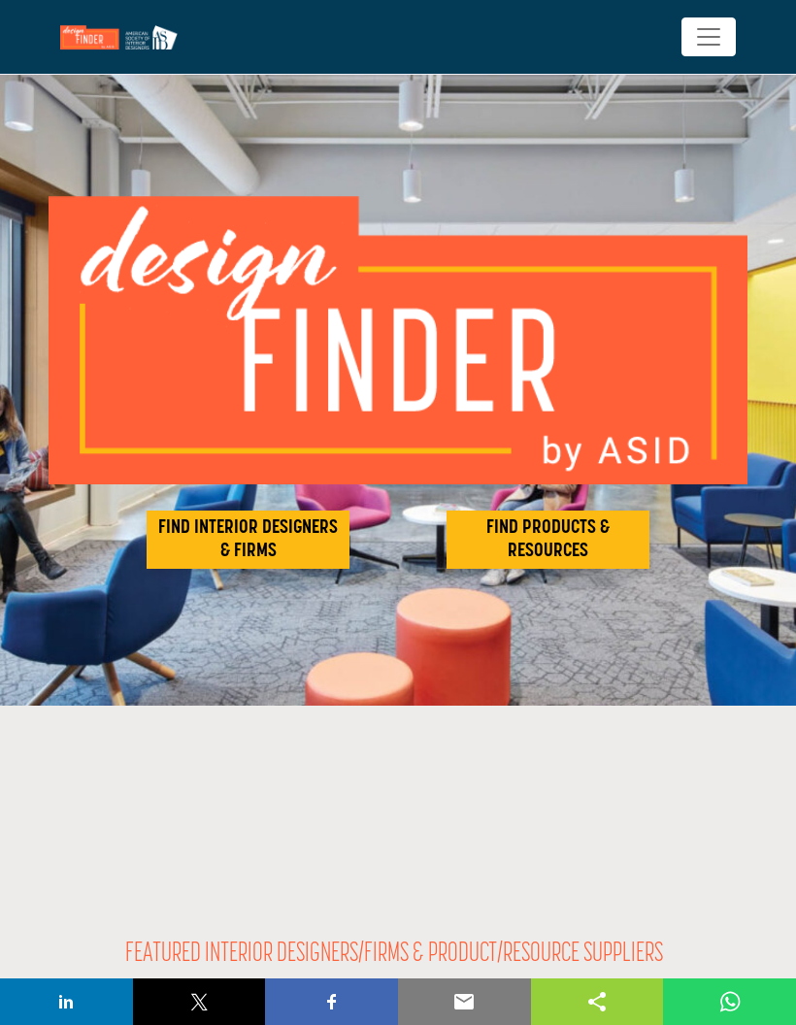
click at [298, 545] on h2 "FIND INTERIOR DESIGNERS & FIRMS" at bounding box center [247, 540] width 191 height 47
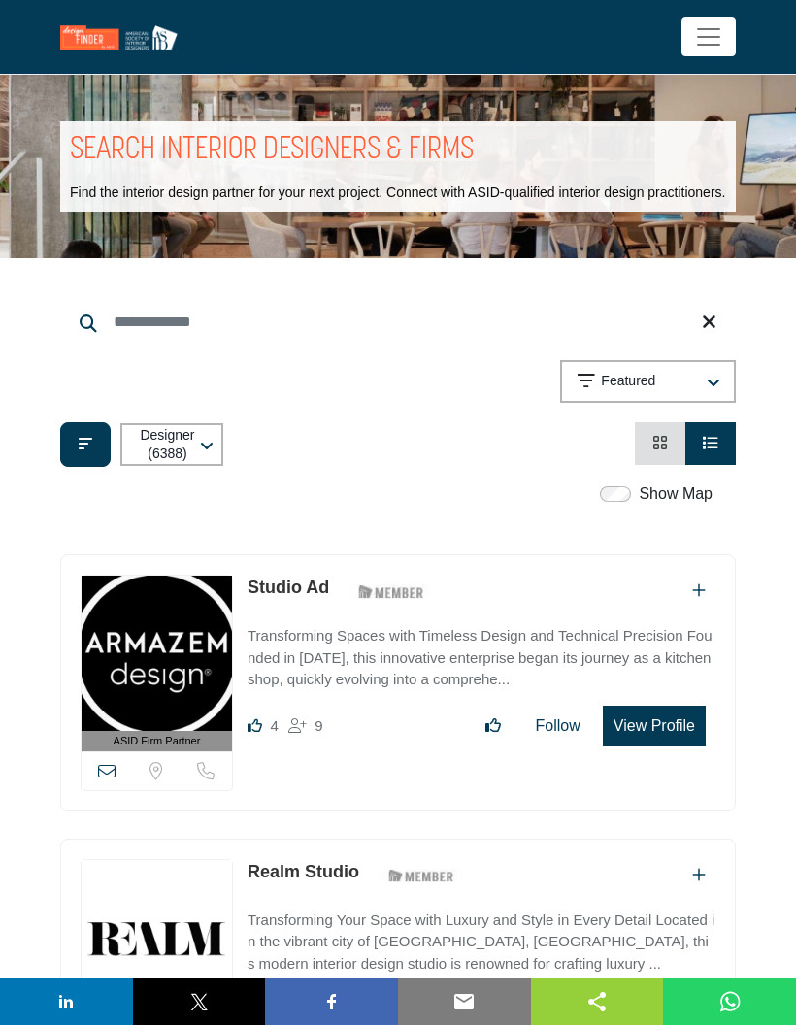
click at [453, 150] on h1 "SEARCH INTERIOR DESIGNERS & FIRMS" at bounding box center [272, 151] width 404 height 41
click at [726, 321] on input "Search Keyword" at bounding box center [398, 322] width 676 height 47
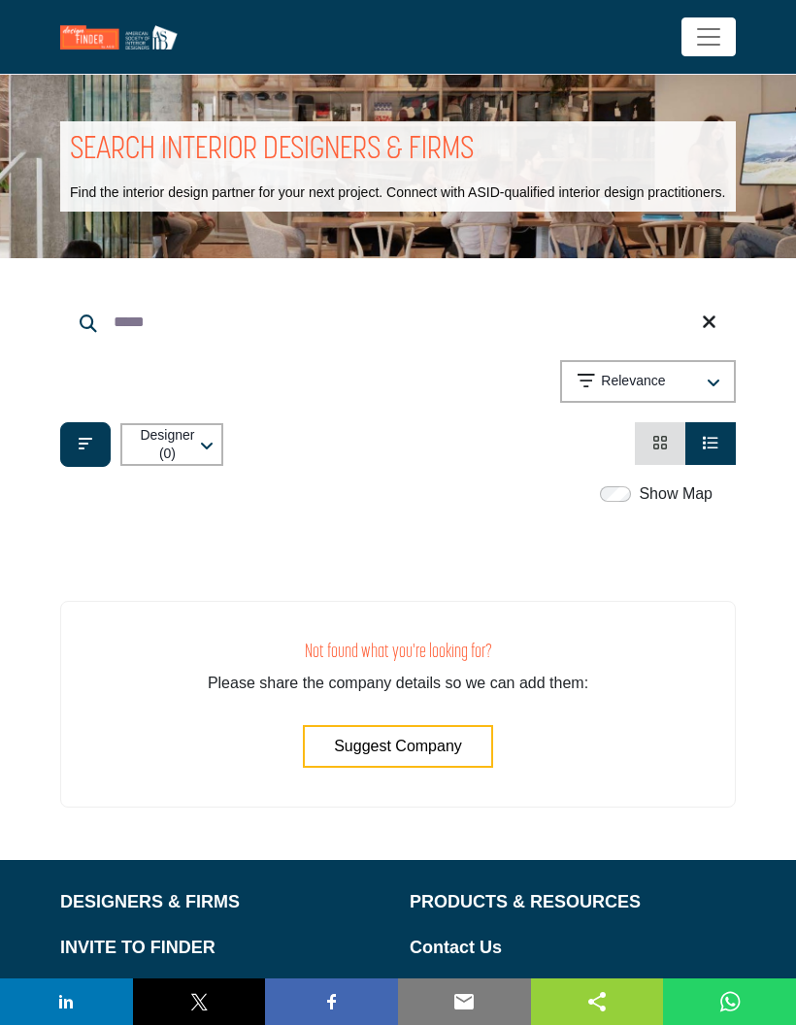
click at [154, 331] on input "*****" at bounding box center [398, 322] width 676 height 47
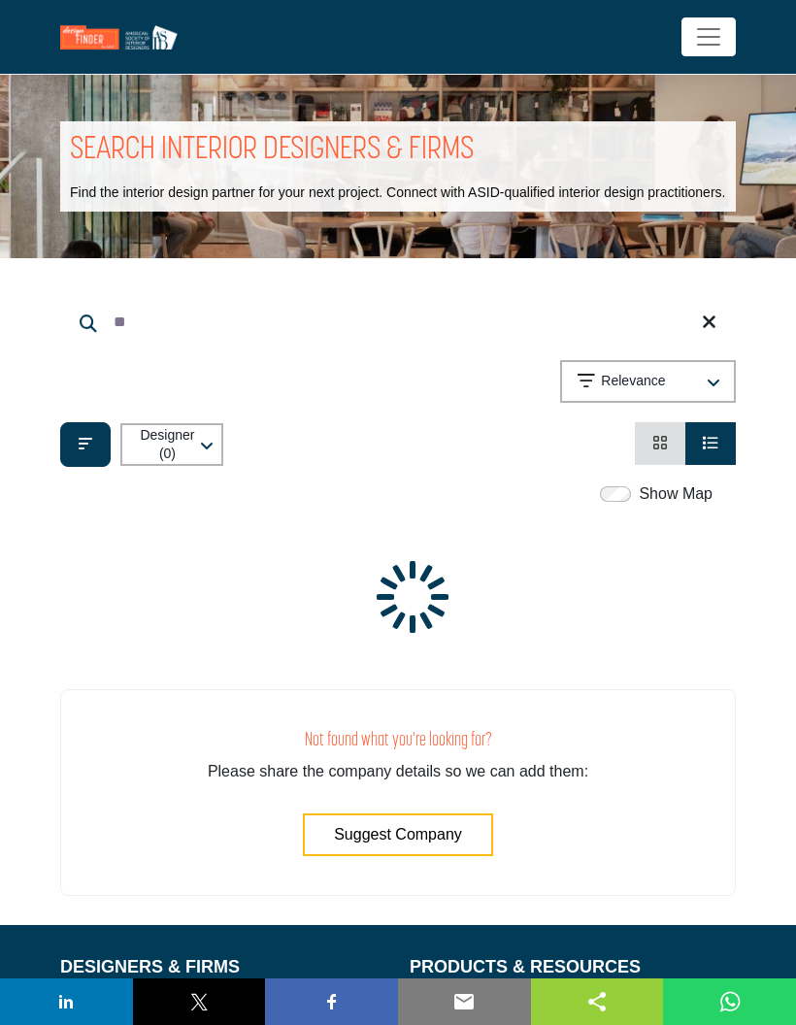
type input "*"
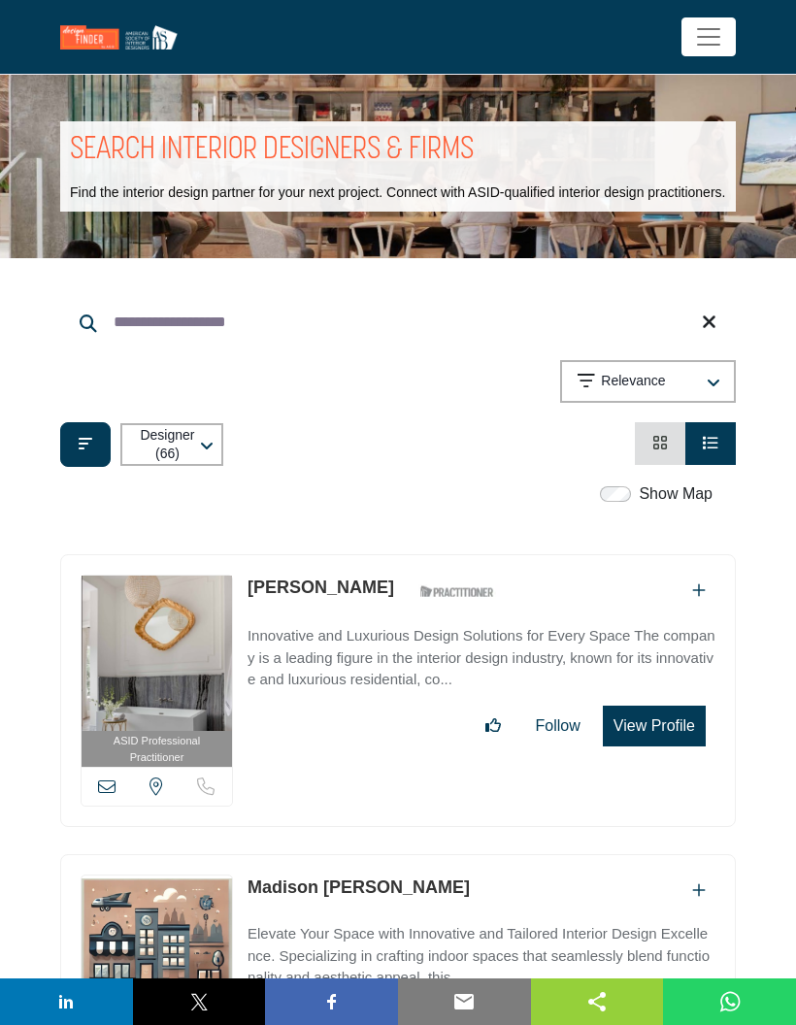
click at [249, 346] on input "**********" at bounding box center [398, 322] width 676 height 47
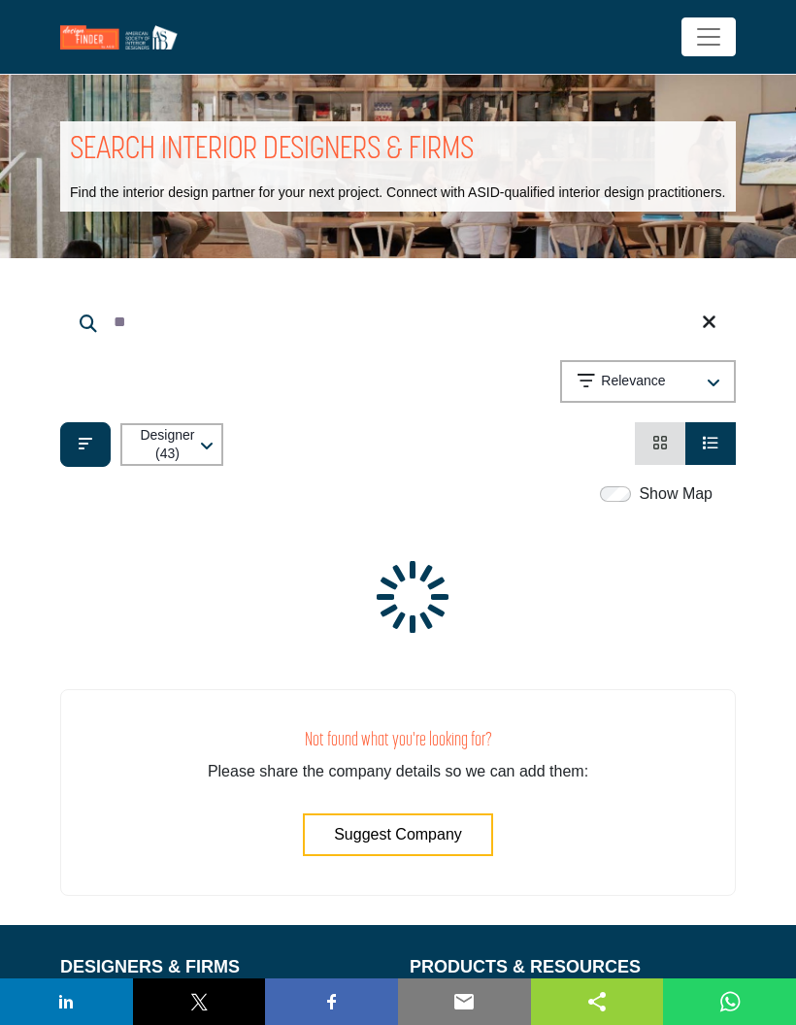
type input "*"
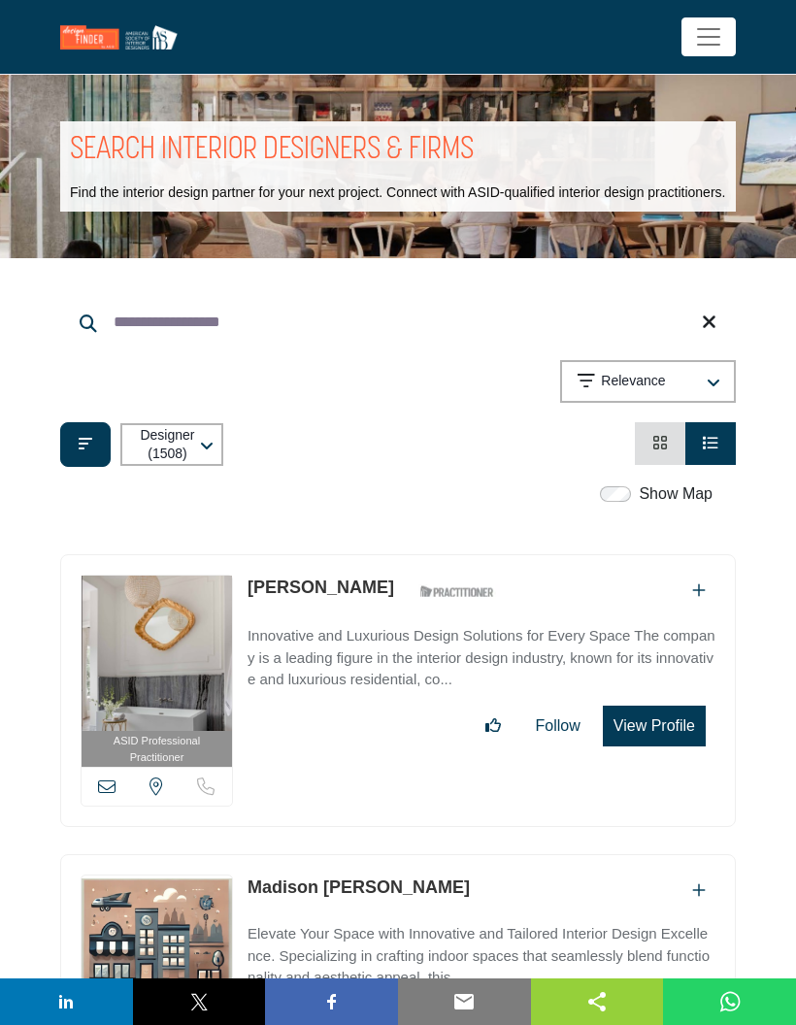
click at [493, 574] on div "ASID Professional Practitioner ASID Professional Practitioners have successfull…" at bounding box center [398, 690] width 676 height 273
click at [289, 346] on input "**********" at bounding box center [398, 322] width 676 height 47
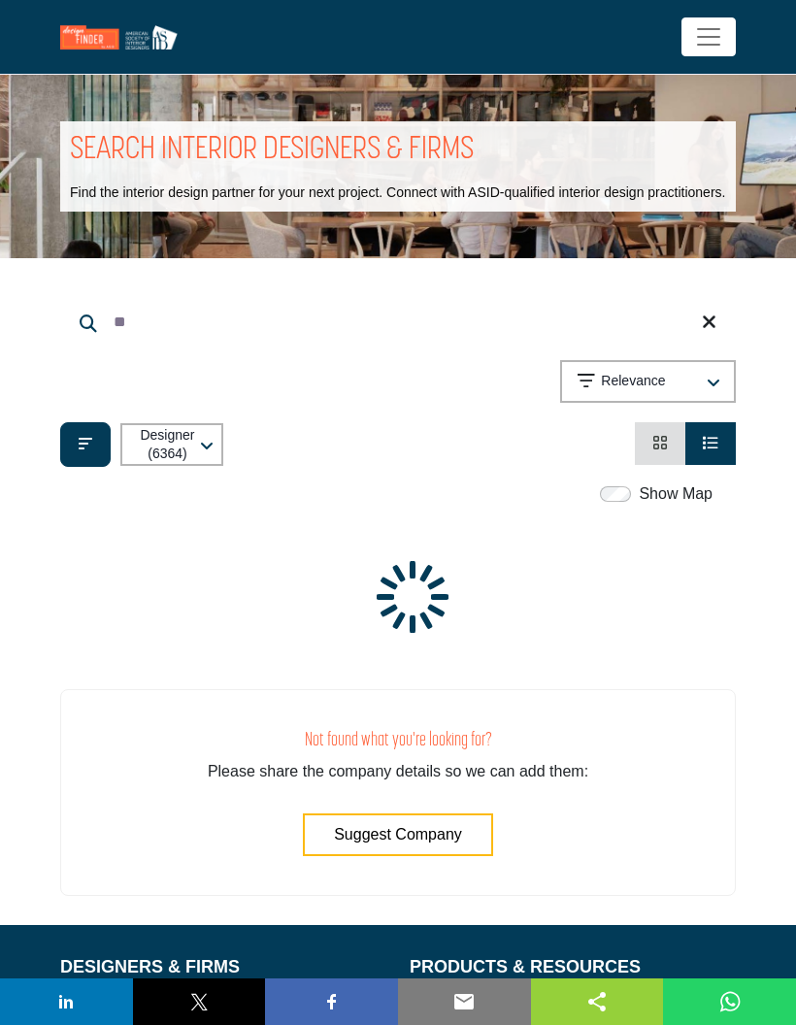
type input "*"
type input "**********"
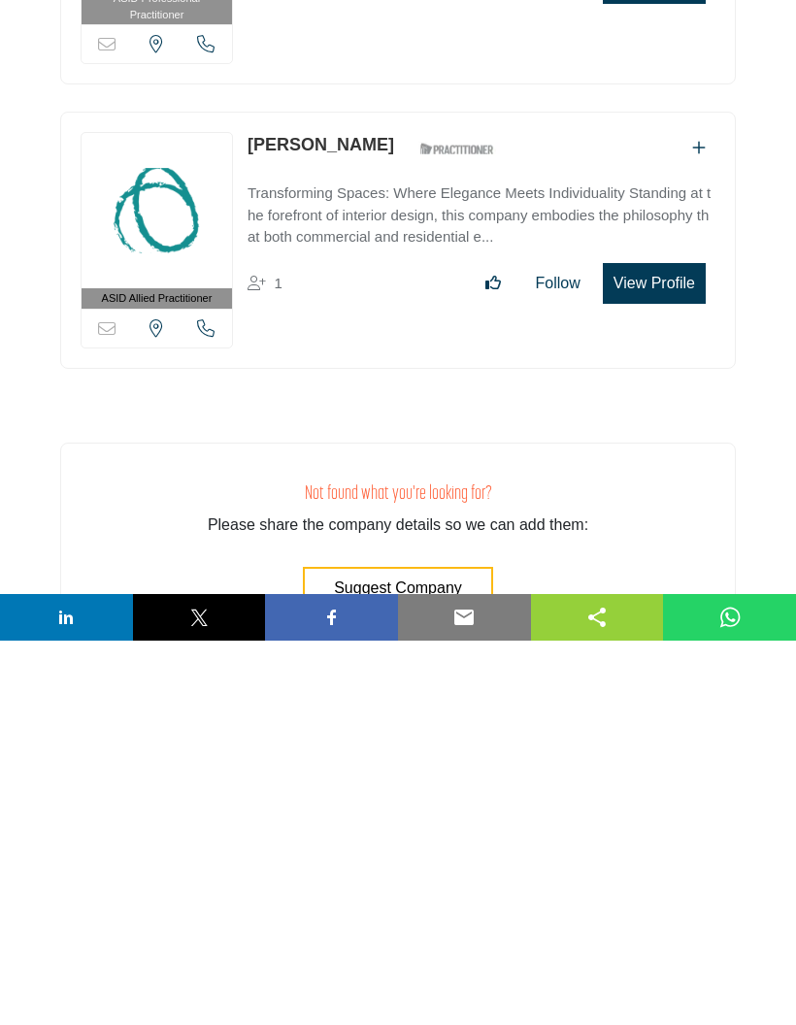
scroll to position [1259, 0]
click at [397, 963] on span "Suggest Company" at bounding box center [398, 971] width 128 height 17
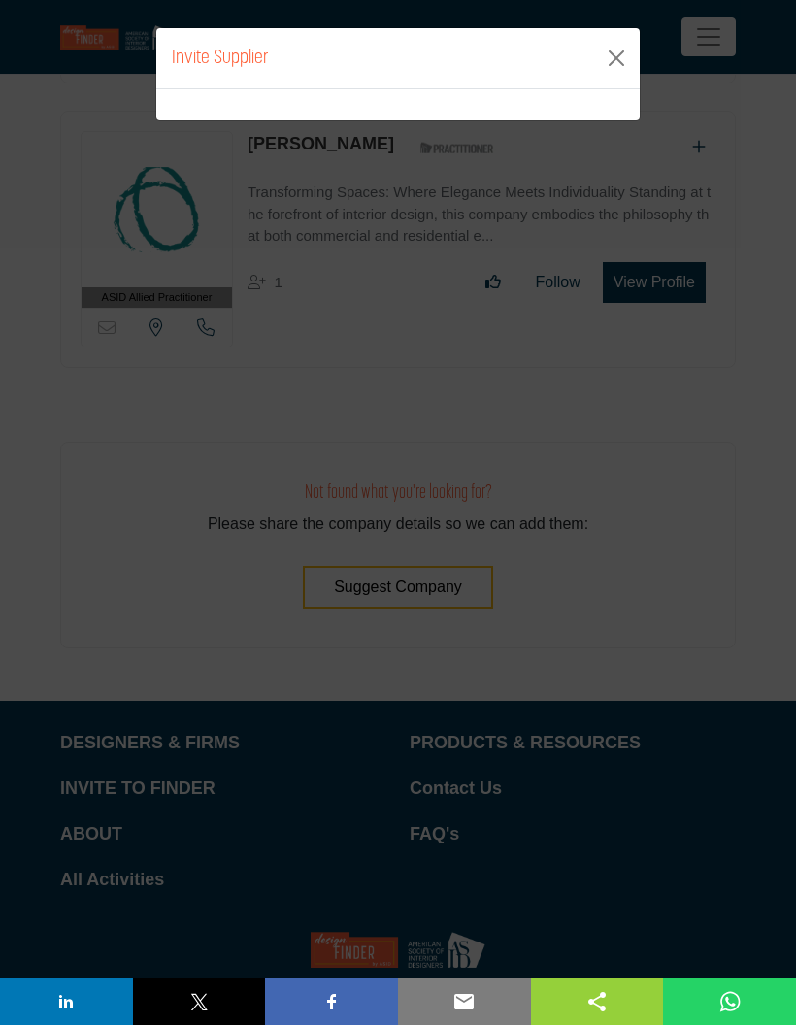
click at [289, 59] on div "Invite Supplier" at bounding box center [397, 58] width 483 height 61
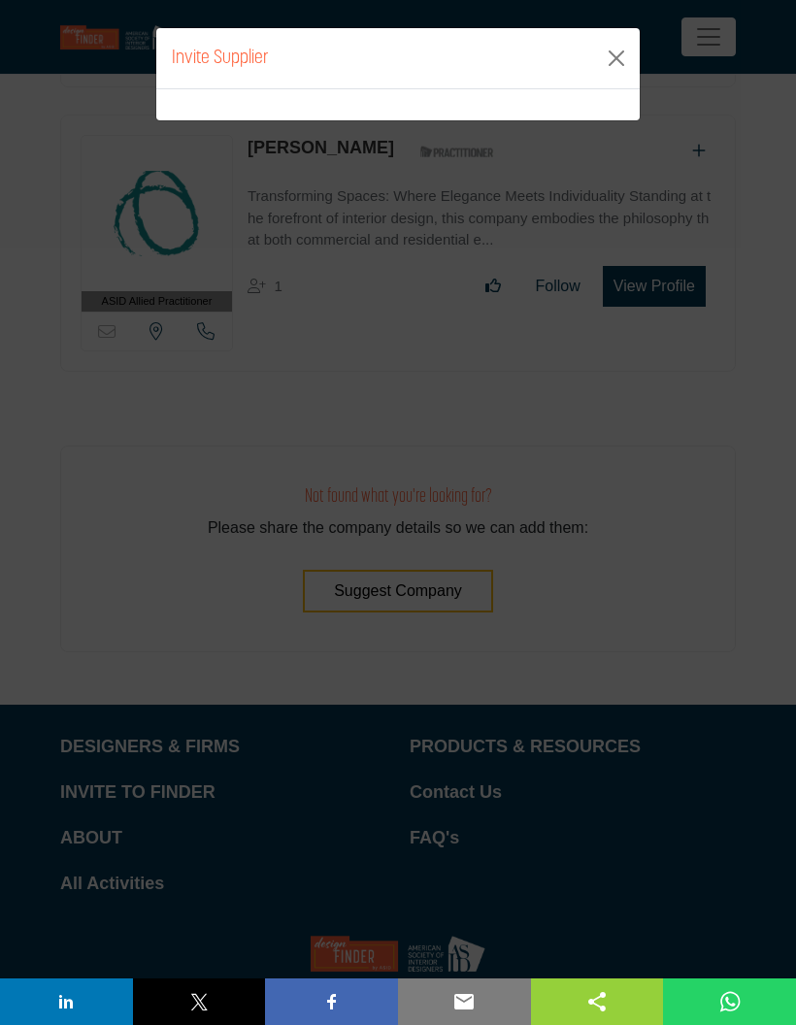
click at [730, 422] on div "Invite Supplier" at bounding box center [398, 512] width 796 height 1025
click at [624, 56] on button "Close" at bounding box center [616, 58] width 31 height 31
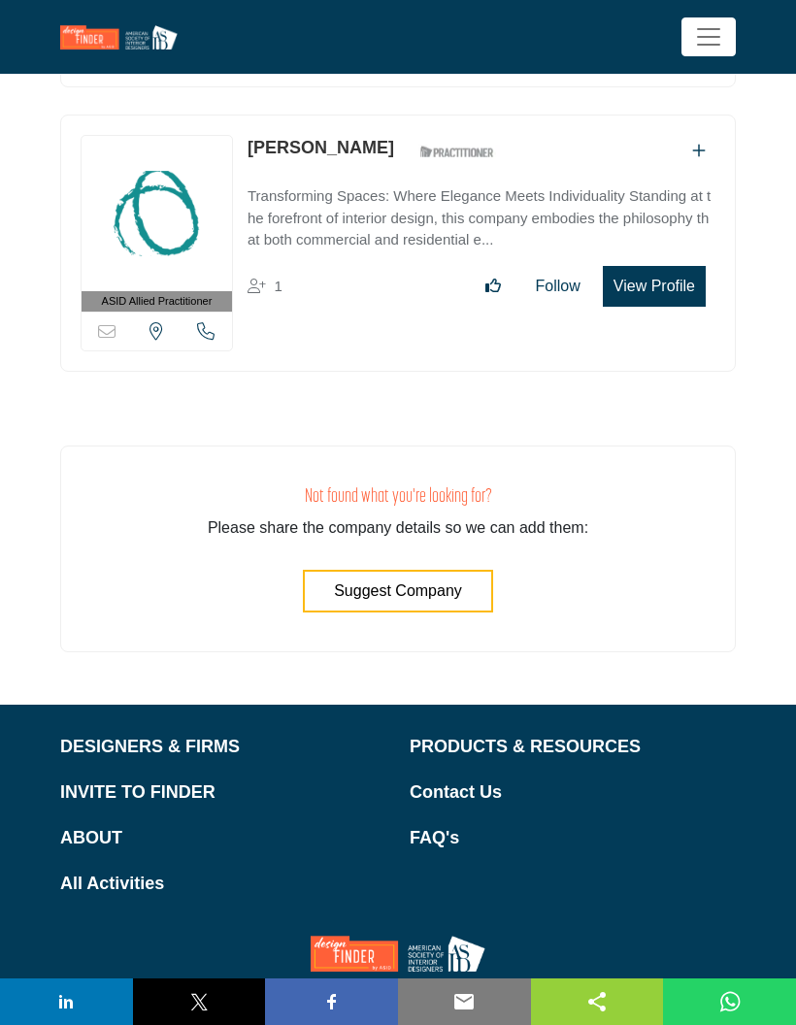
click at [198, 760] on p "DESIGNERS & FIRMS" at bounding box center [223, 747] width 326 height 26
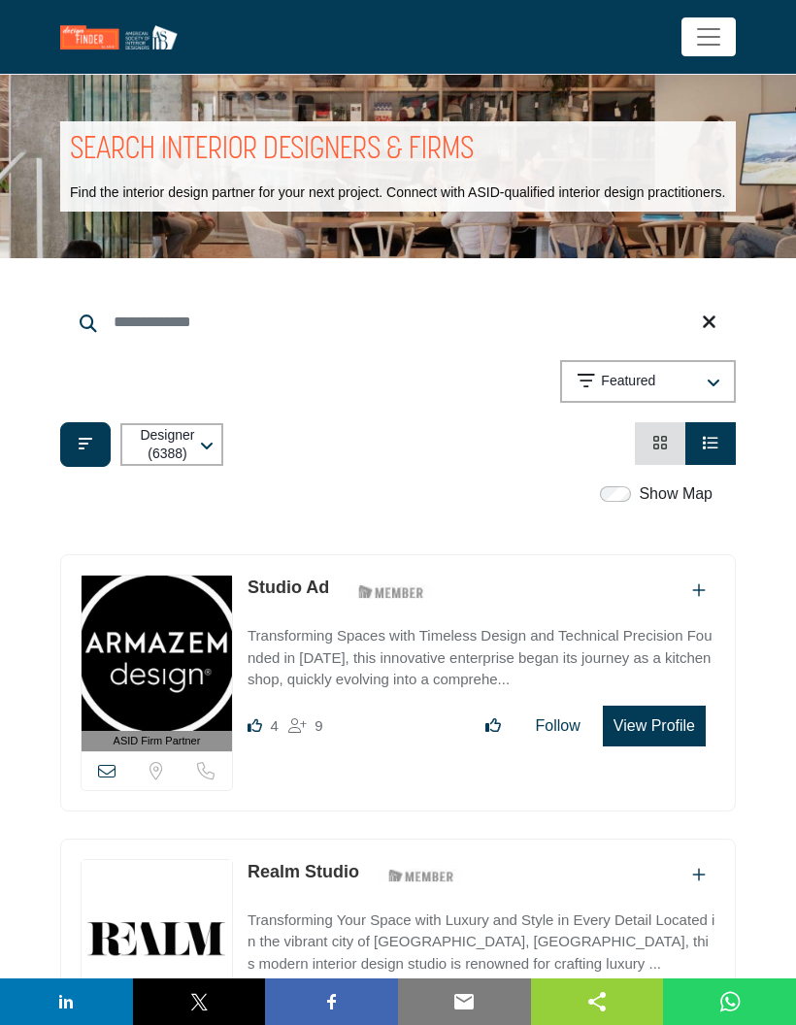
click at [206, 454] on icon "button" at bounding box center [207, 447] width 14 height 16
